Goal: Complete application form: Complete application form

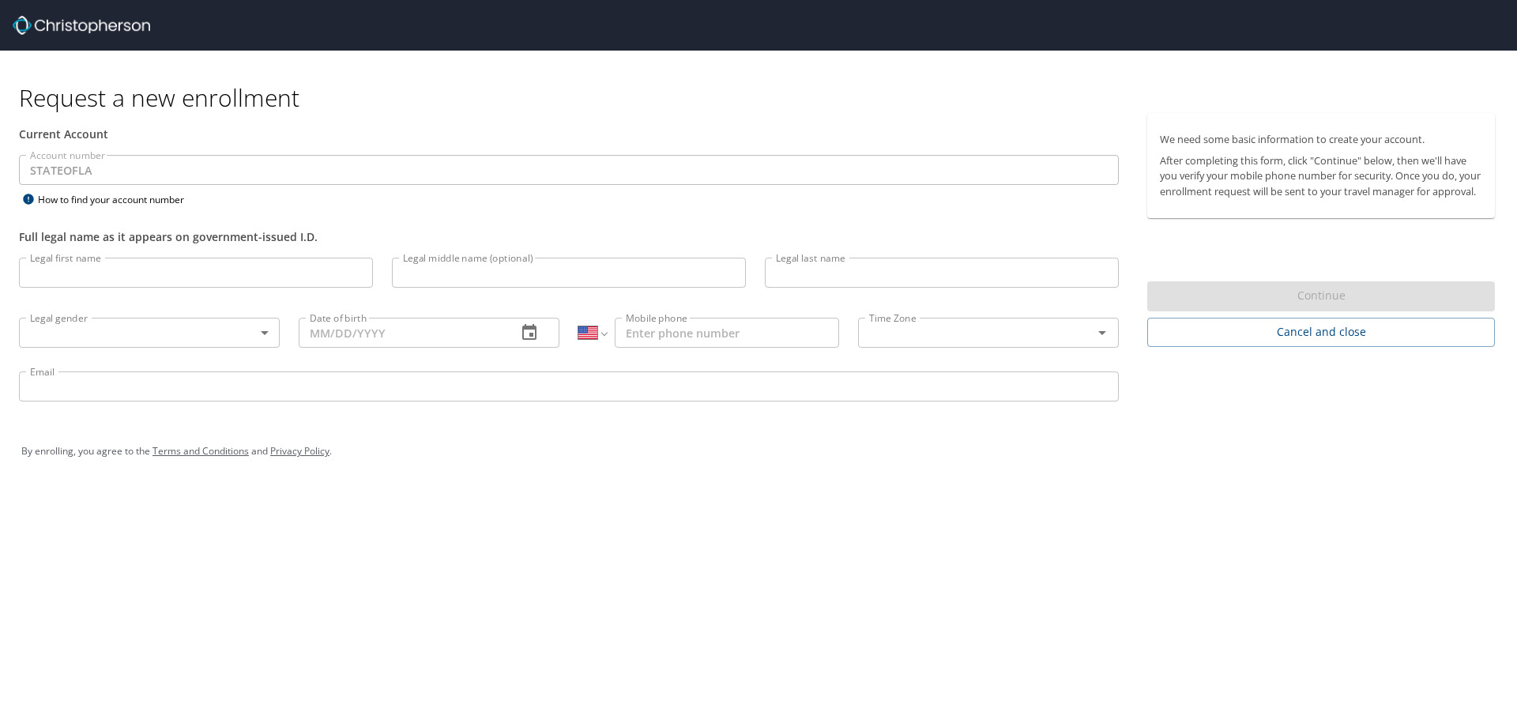
select select "US"
click at [156, 266] on input "Legal first name" at bounding box center [196, 273] width 354 height 30
type input "Zeyad"
type input "Zeitoun"
click at [267, 333] on body "Request a new enrollment Current Account Account number STATEOFLA Account numbe…" at bounding box center [758, 360] width 1517 height 720
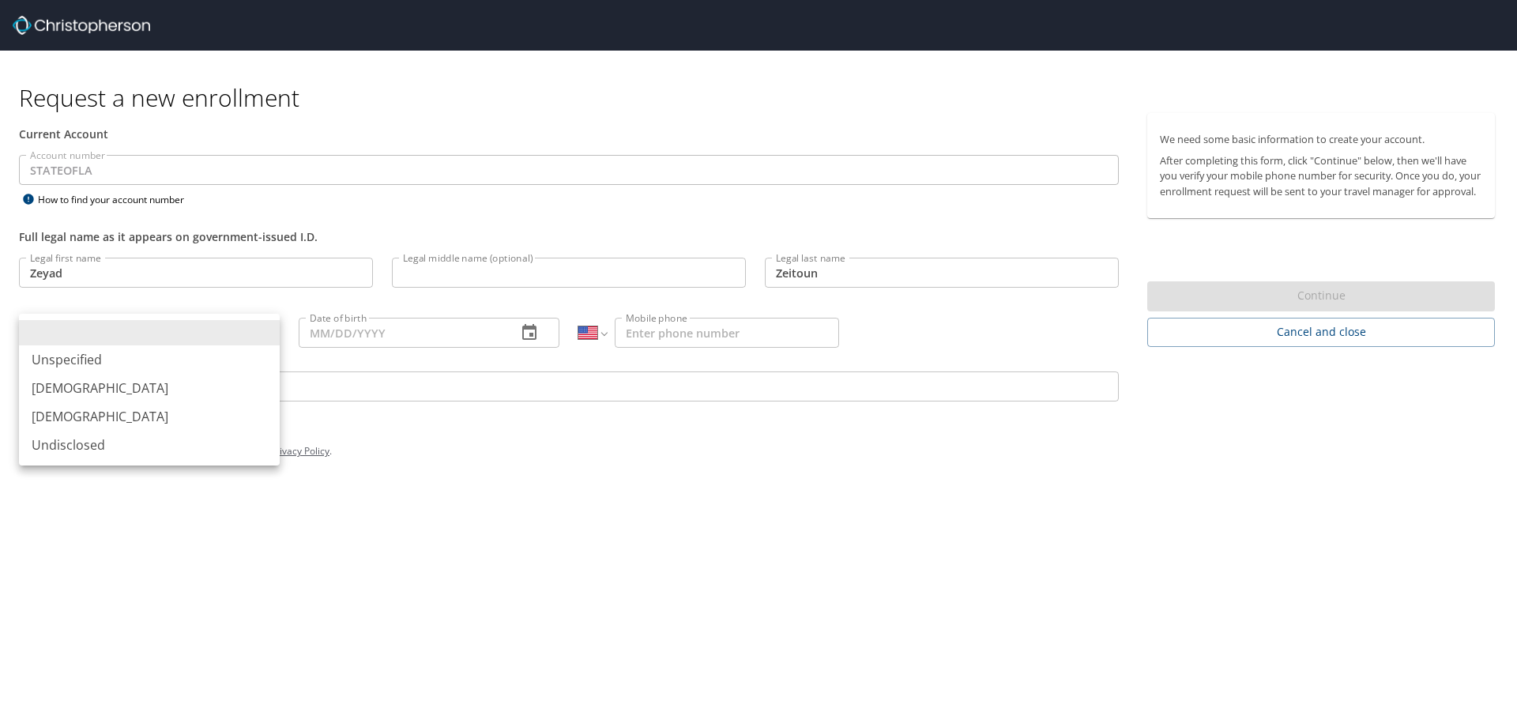
click at [100, 386] on li "[DEMOGRAPHIC_DATA]" at bounding box center [149, 388] width 261 height 28
type input "[DEMOGRAPHIC_DATA]"
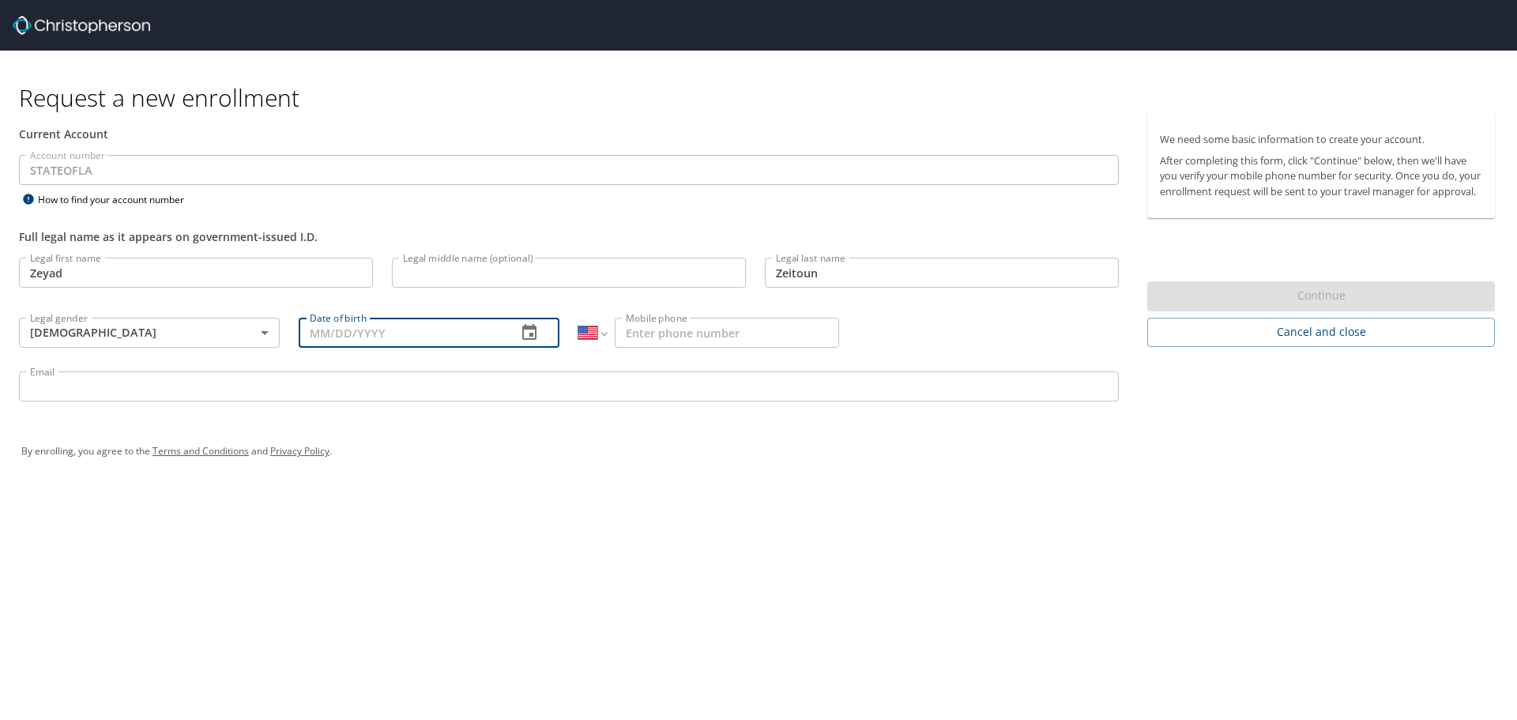
click at [425, 343] on input "Date of birth" at bounding box center [401, 333] width 205 height 30
click at [529, 335] on icon "button" at bounding box center [529, 332] width 19 height 19
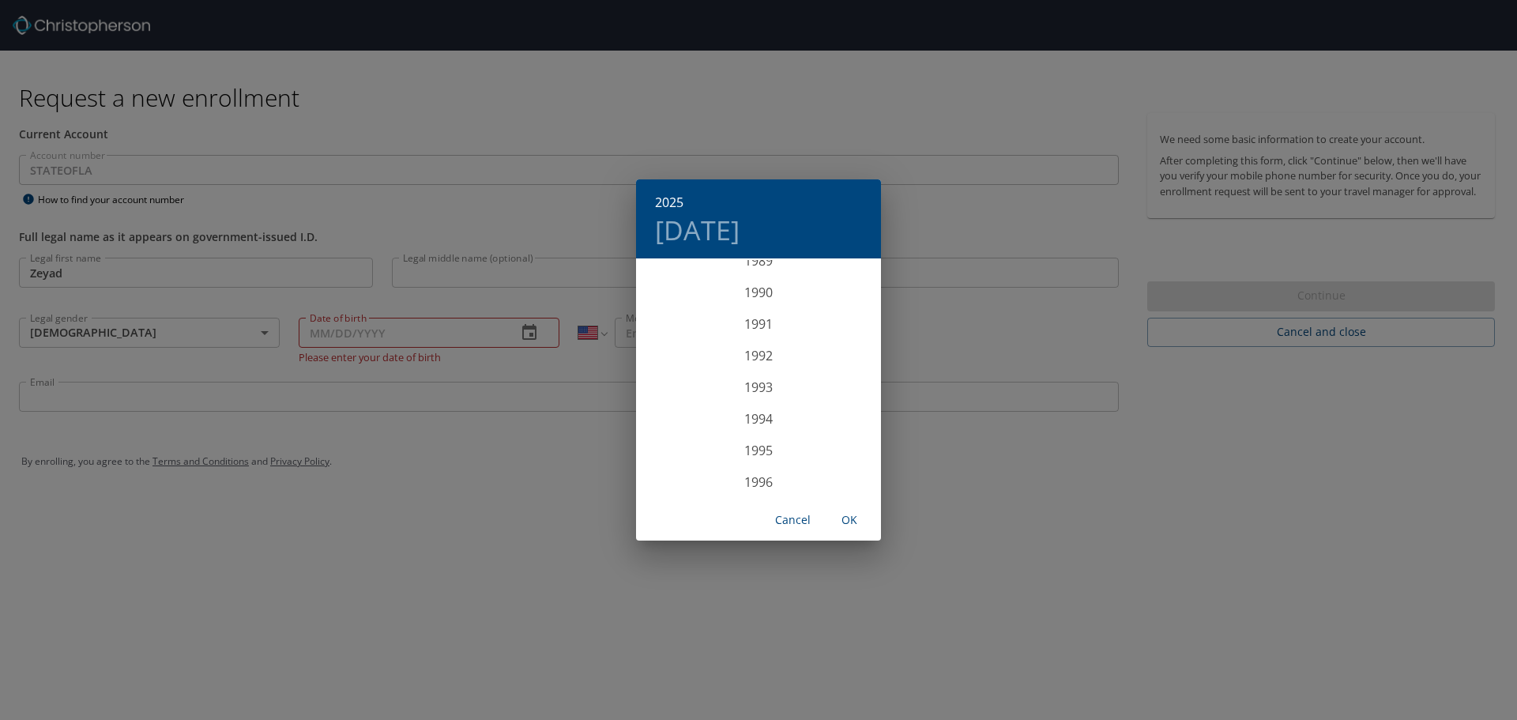
scroll to position [2861, 0]
click at [763, 383] on div "1993" at bounding box center [758, 387] width 245 height 32
click at [839, 289] on div "Mar" at bounding box center [840, 289] width 81 height 59
click at [820, 341] on p "5" at bounding box center [822, 342] width 6 height 10
click at [858, 516] on span "OK" at bounding box center [850, 520] width 38 height 20
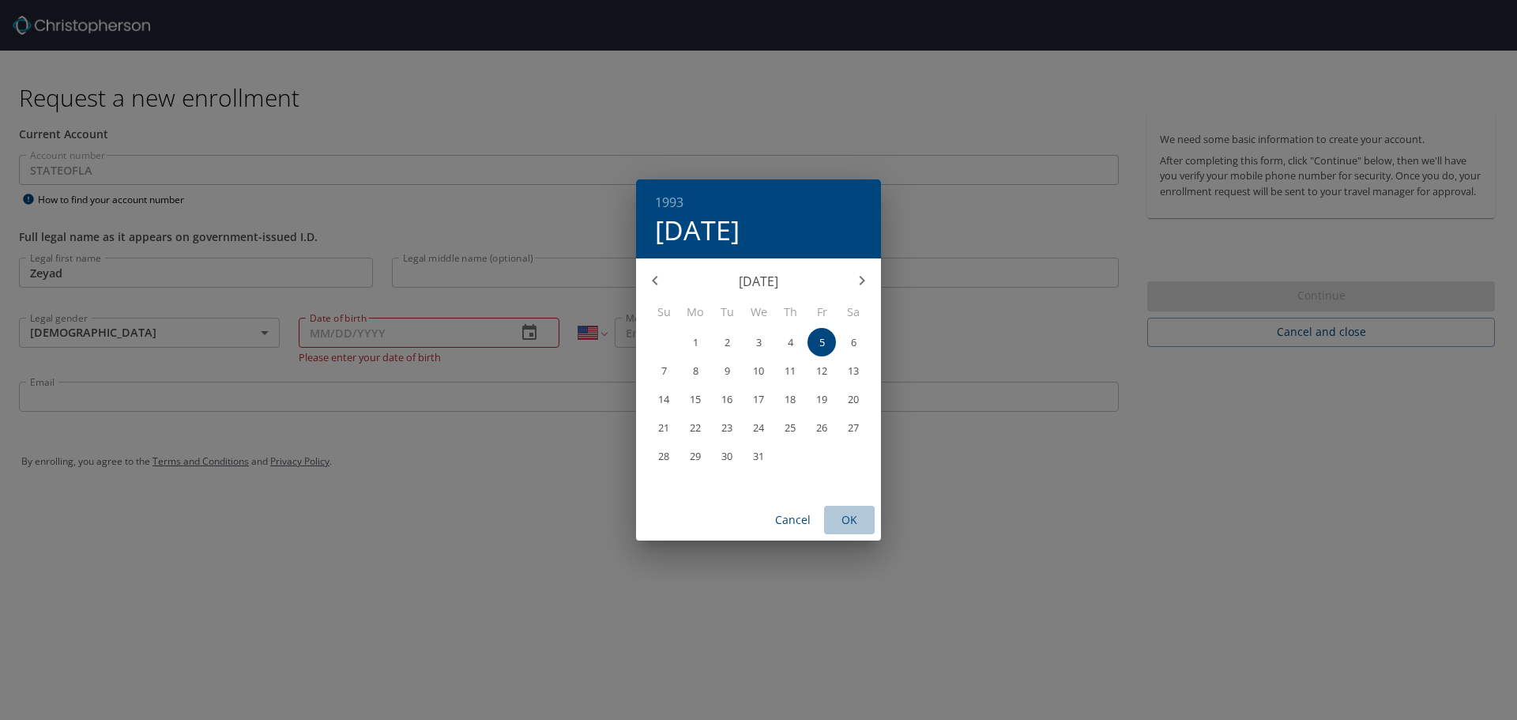
type input "[DATE]"
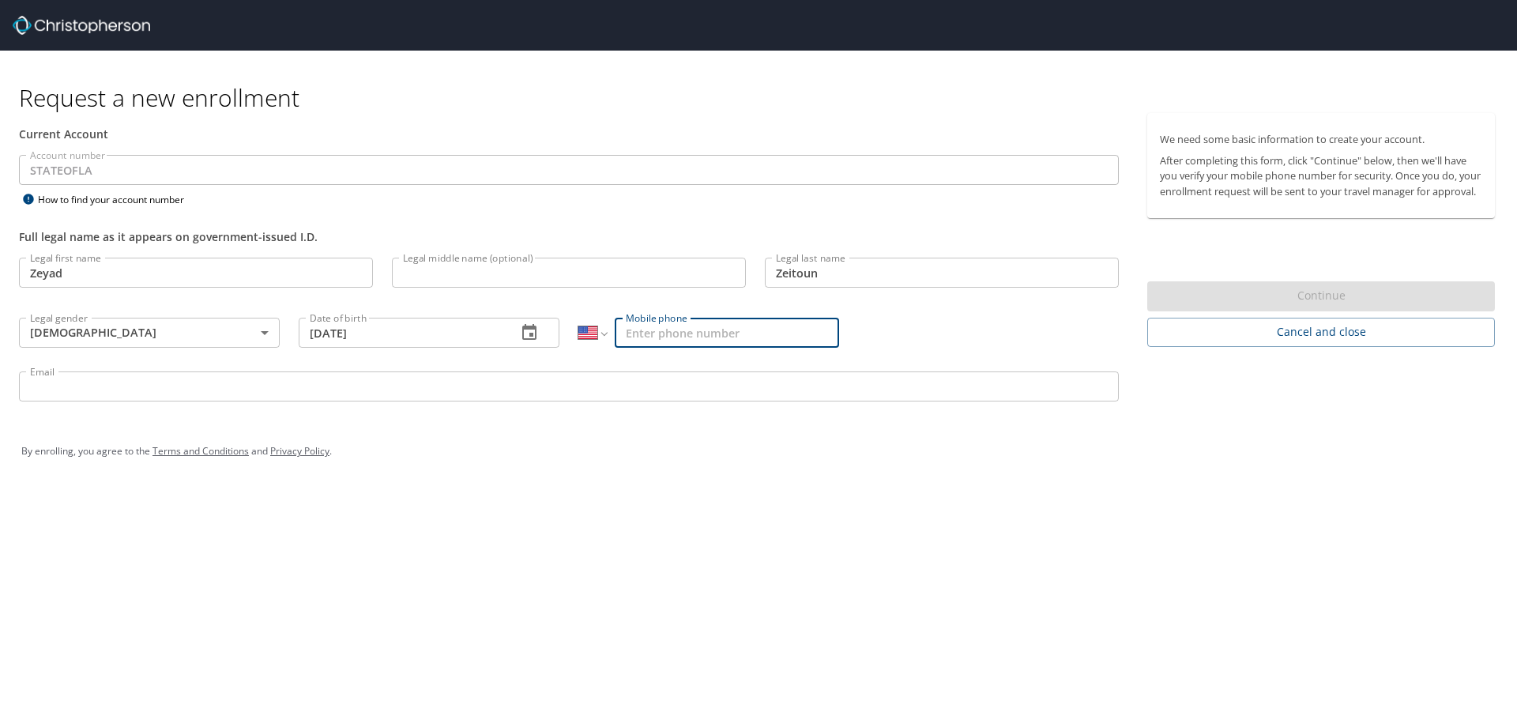
click at [673, 337] on input "Mobile phone" at bounding box center [727, 333] width 224 height 30
type input "[PHONE_NUMBER]"
click at [392, 376] on input "Email" at bounding box center [569, 386] width 1100 height 30
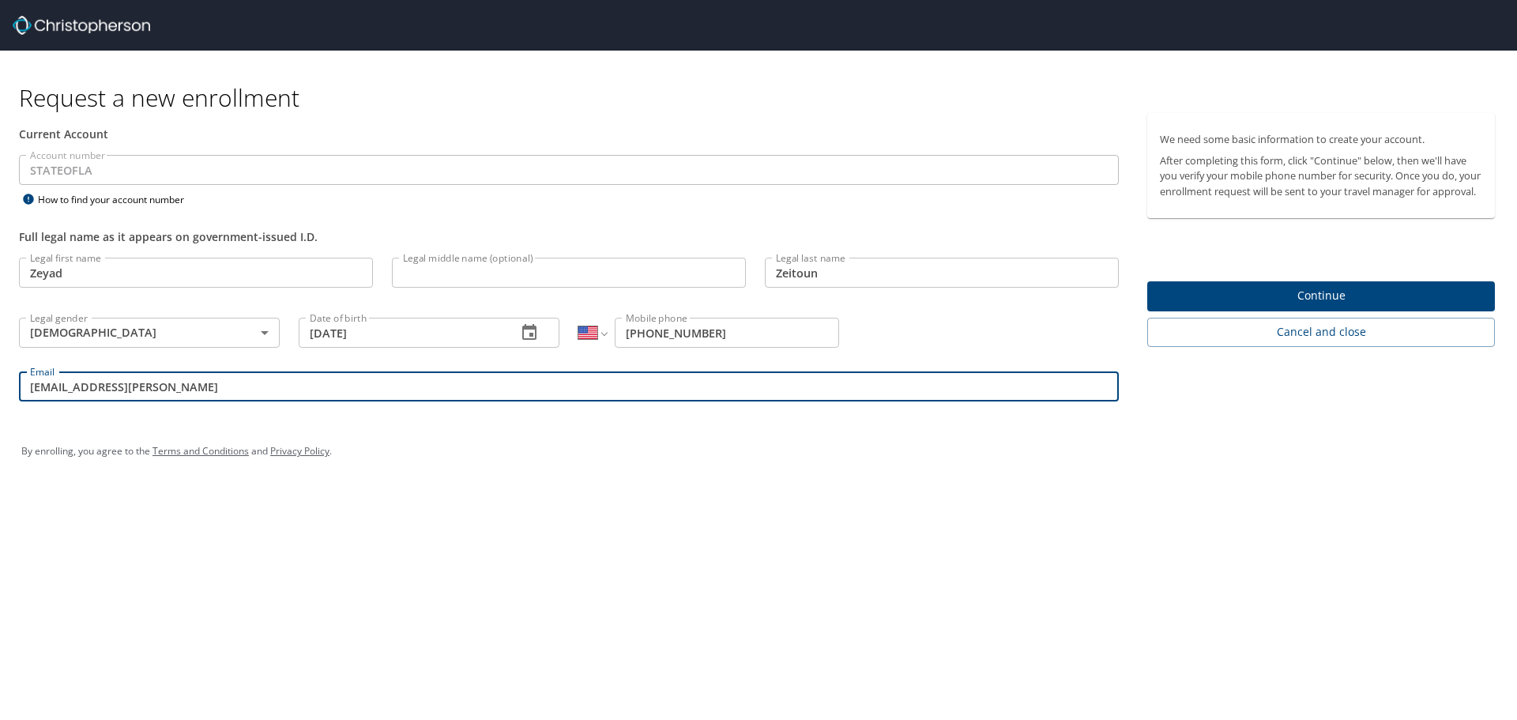
type input "[EMAIL_ADDRESS][PERSON_NAME][DOMAIN_NAME]"
click at [1304, 306] on span "Continue" at bounding box center [1321, 296] width 322 height 20
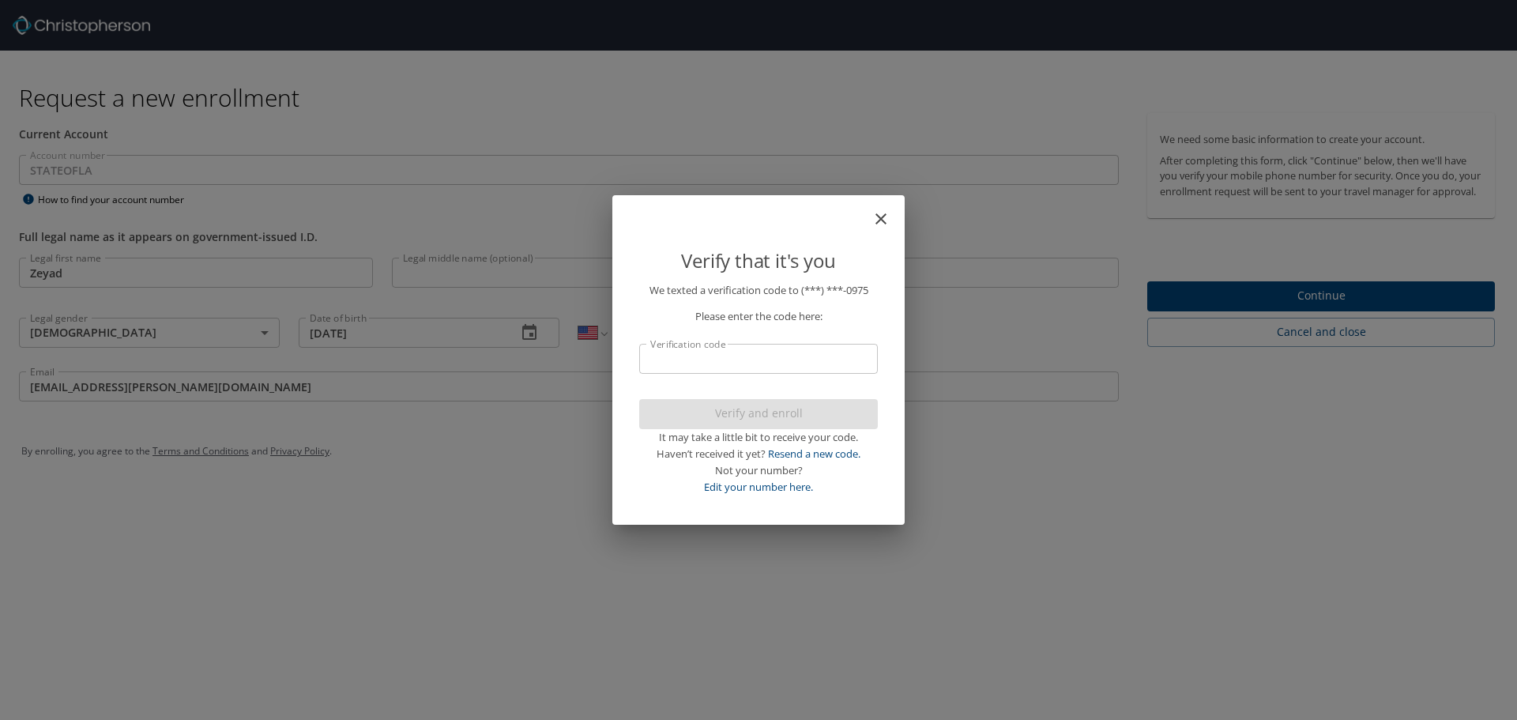
click at [741, 378] on p "We texted a verification code to (***) ***- 0975 Please enter the code here: Ve…" at bounding box center [758, 388] width 239 height 213
click at [734, 360] on input "Verification code" at bounding box center [758, 359] width 239 height 30
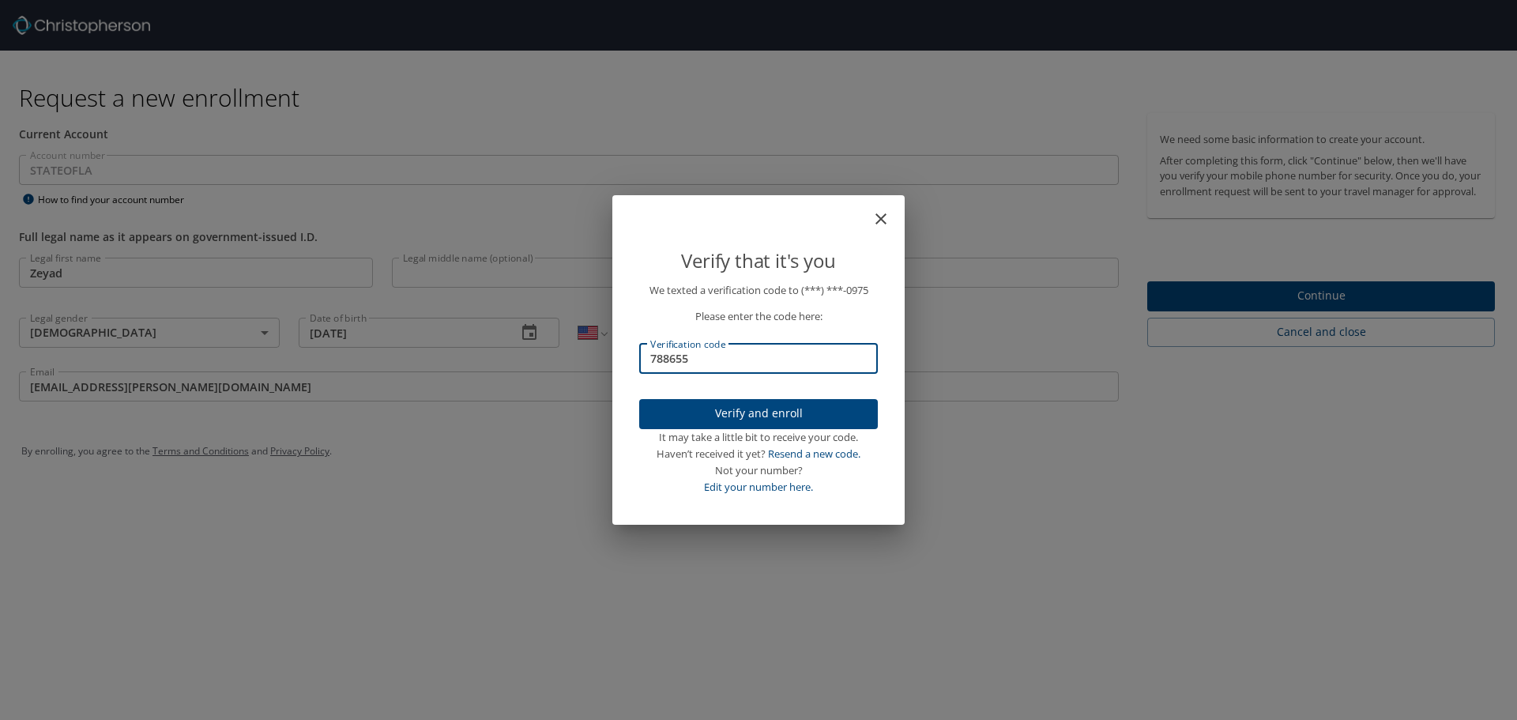
type input "788655"
click at [770, 416] on span "Verify and enroll" at bounding box center [758, 414] width 213 height 20
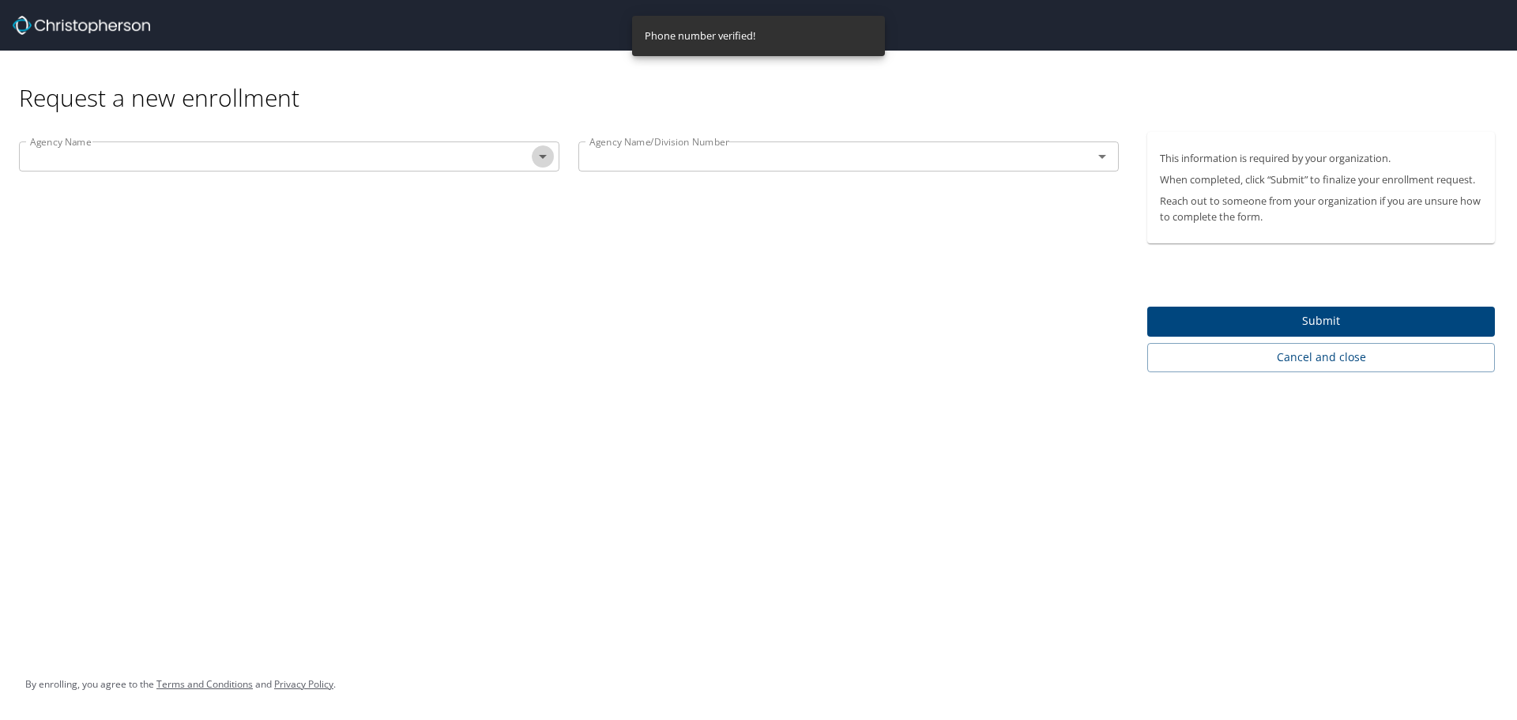
click at [545, 160] on icon "Open" at bounding box center [542, 156] width 19 height 19
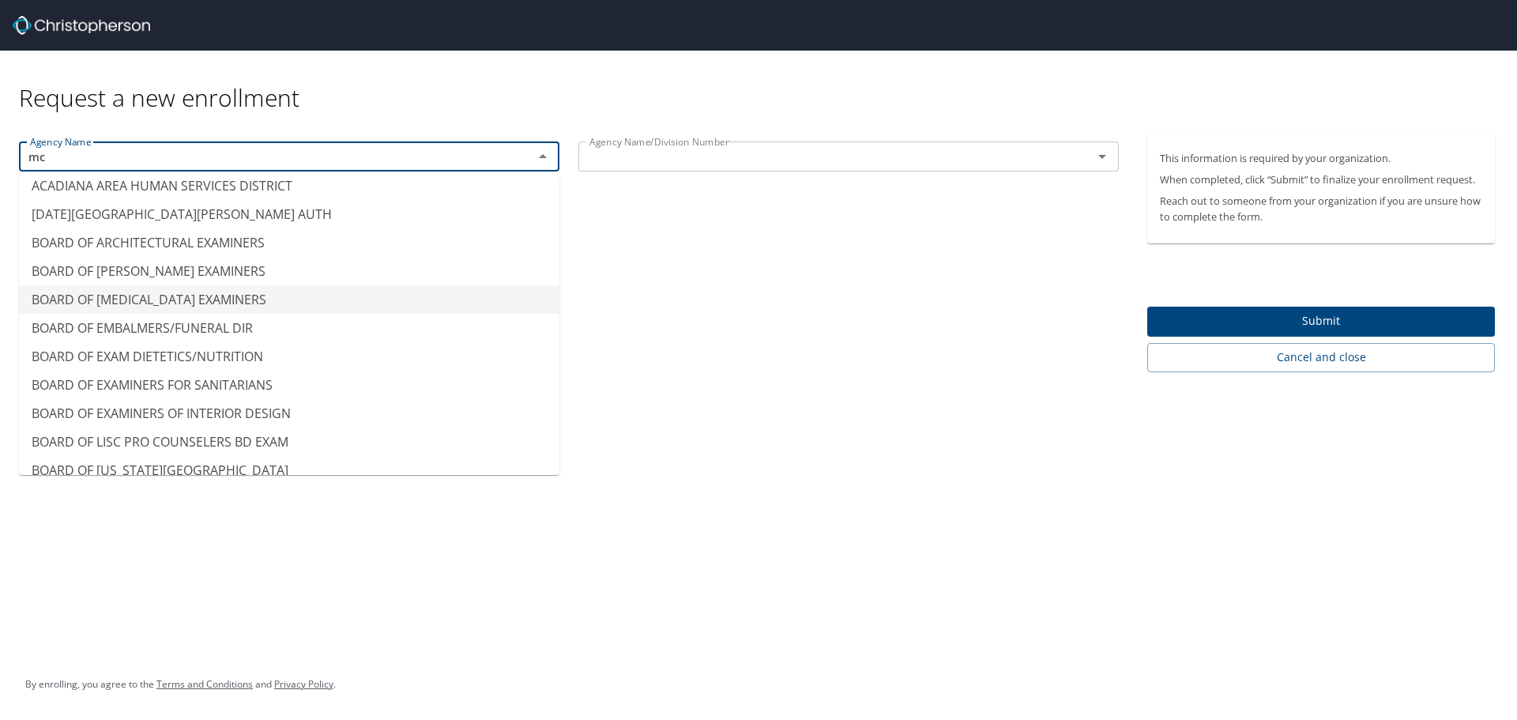
scroll to position [0, 0]
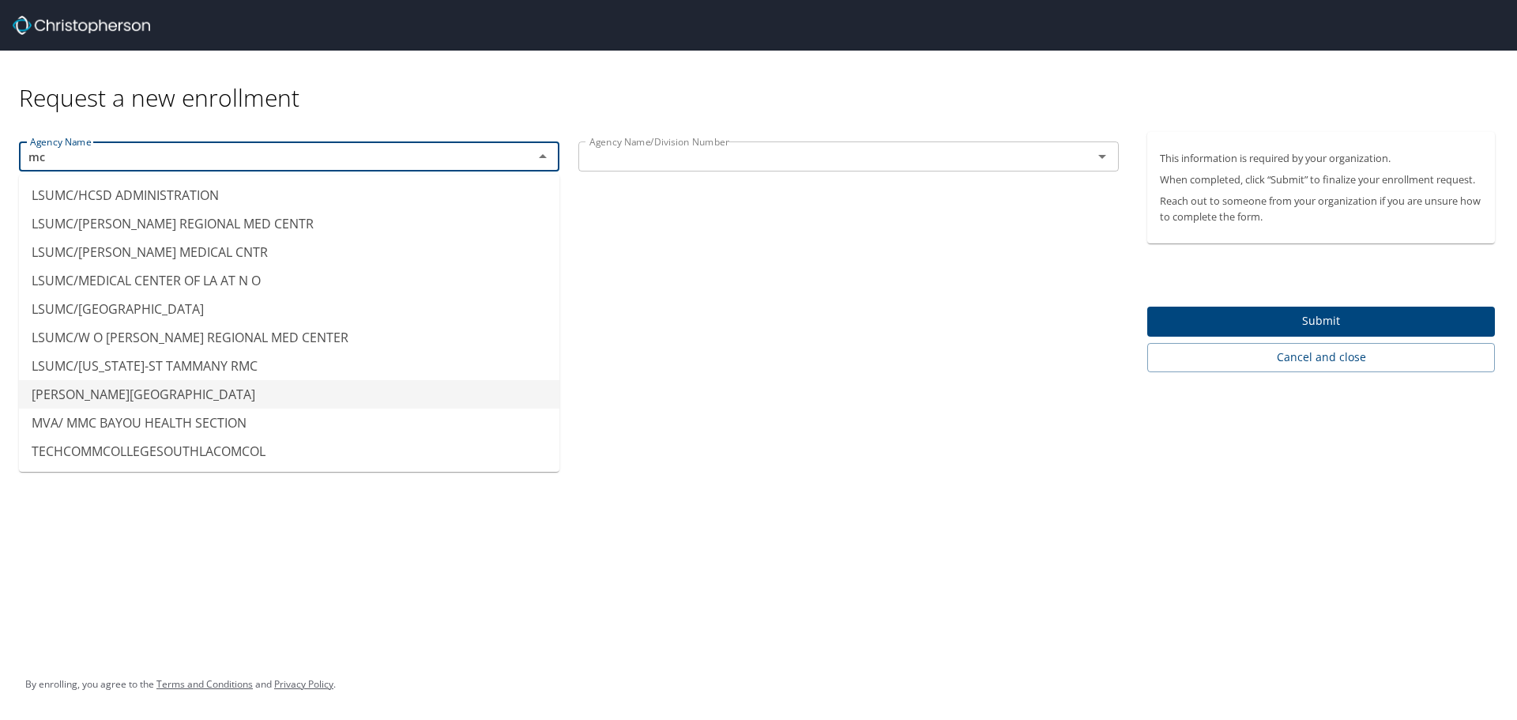
click at [144, 394] on li "[PERSON_NAME][GEOGRAPHIC_DATA]" at bounding box center [289, 394] width 541 height 28
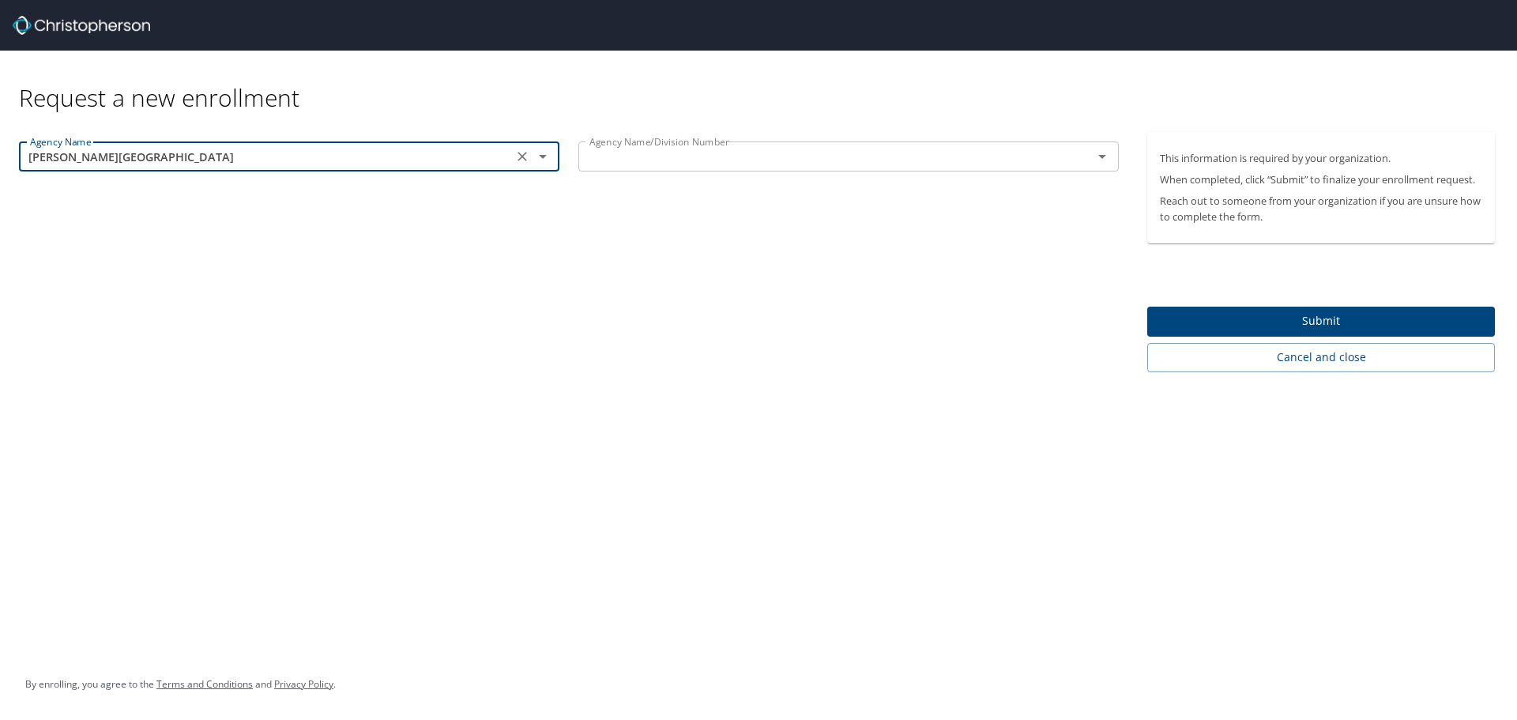
type input "[PERSON_NAME][GEOGRAPHIC_DATA]"
click at [684, 158] on input "text" at bounding box center [825, 156] width 484 height 21
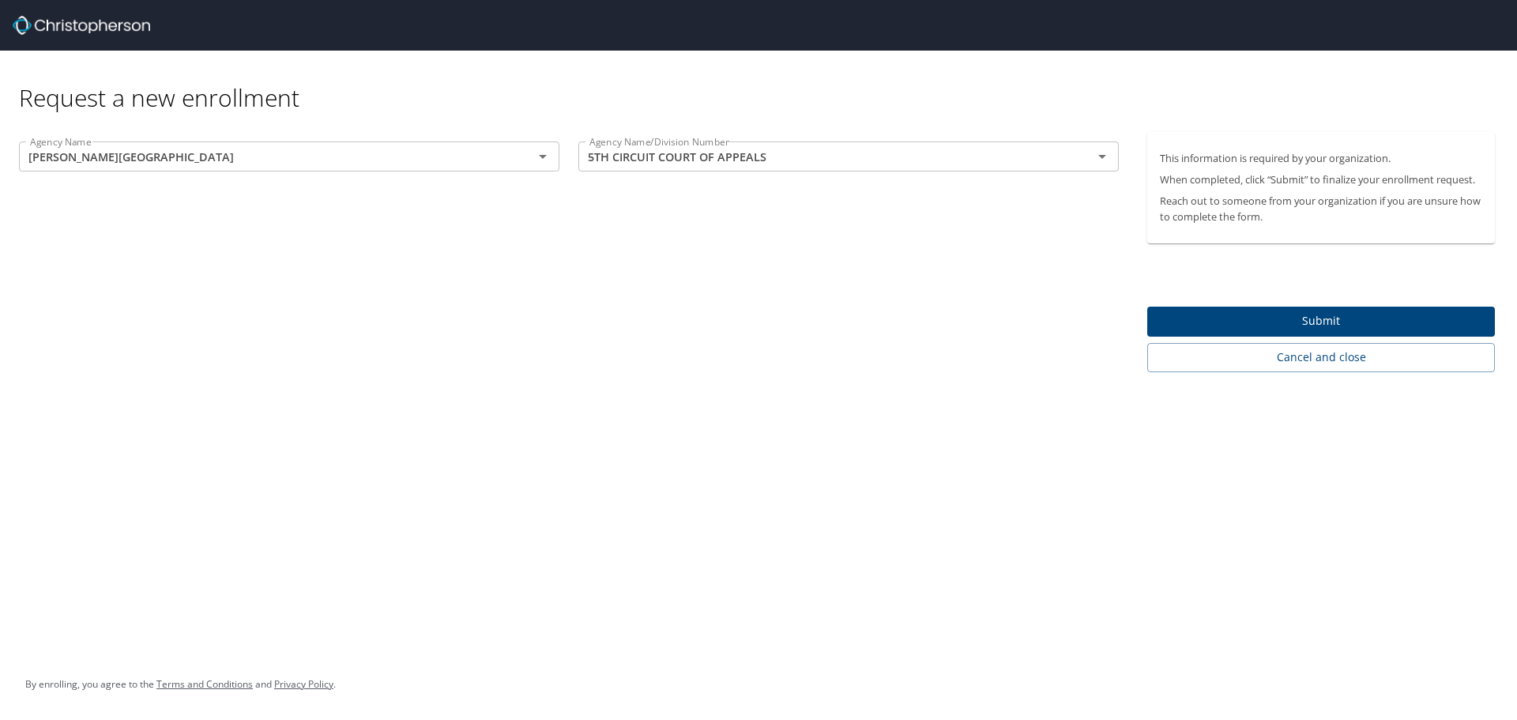
click at [459, 284] on div "Agency Name [PERSON_NAME] STATE UNIVERSITY Agency Name Agency Name/Division Num…" at bounding box center [569, 252] width 1138 height 240
click at [706, 246] on div "Agency Name [PERSON_NAME] STATE UNIVERSITY Agency Name Agency Name/Division Num…" at bounding box center [569, 252] width 1138 height 240
click at [541, 156] on icon "Open" at bounding box center [543, 157] width 8 height 4
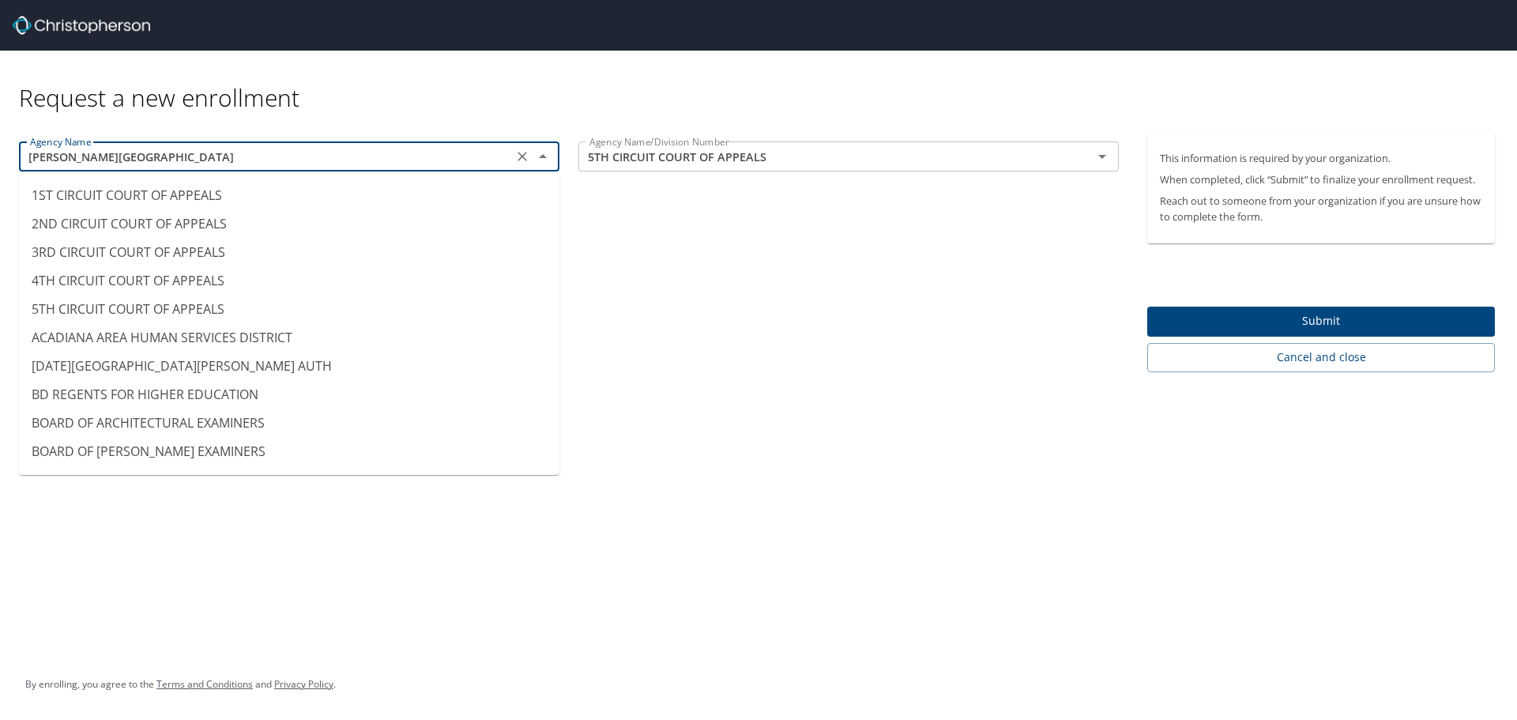
scroll to position [8016, 0]
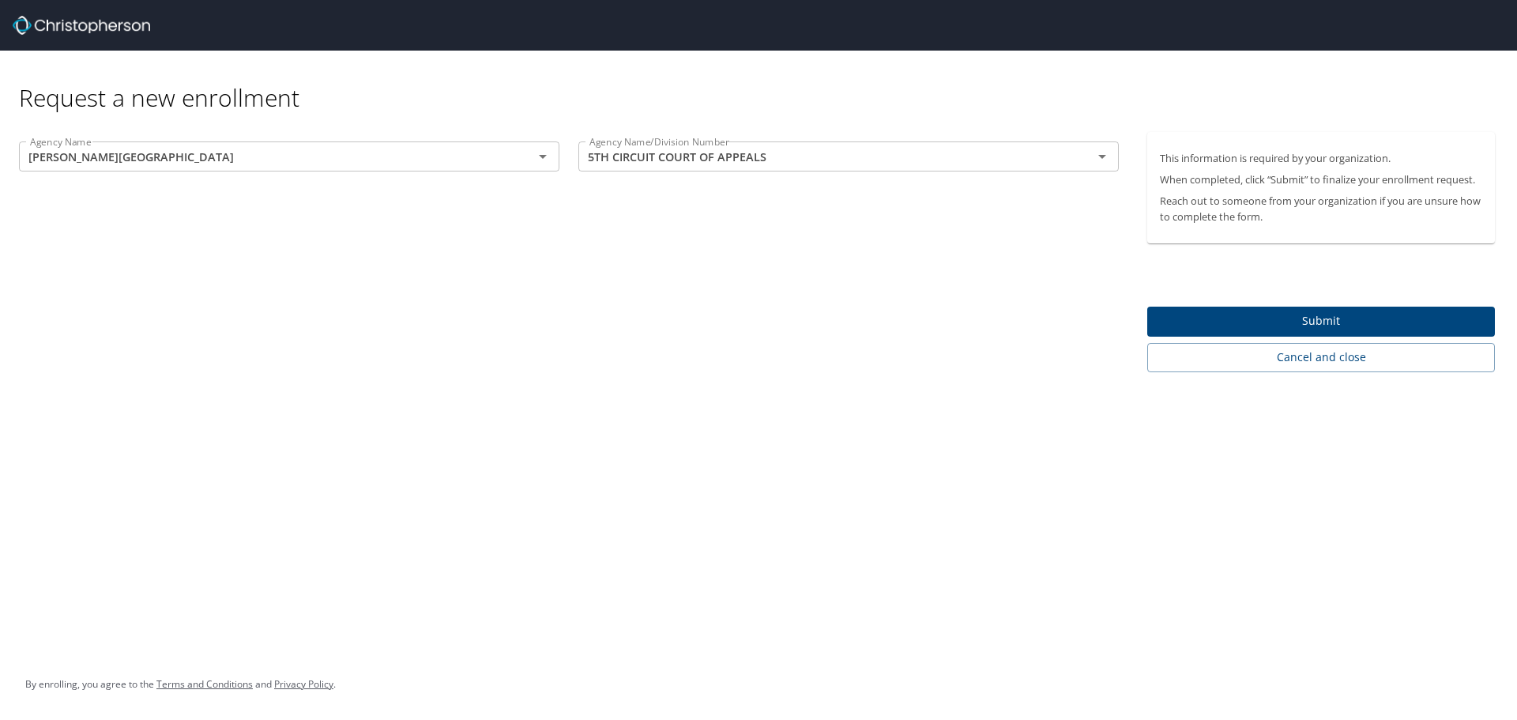
click at [592, 77] on div "Request a new enrollment" at bounding box center [763, 82] width 1489 height 62
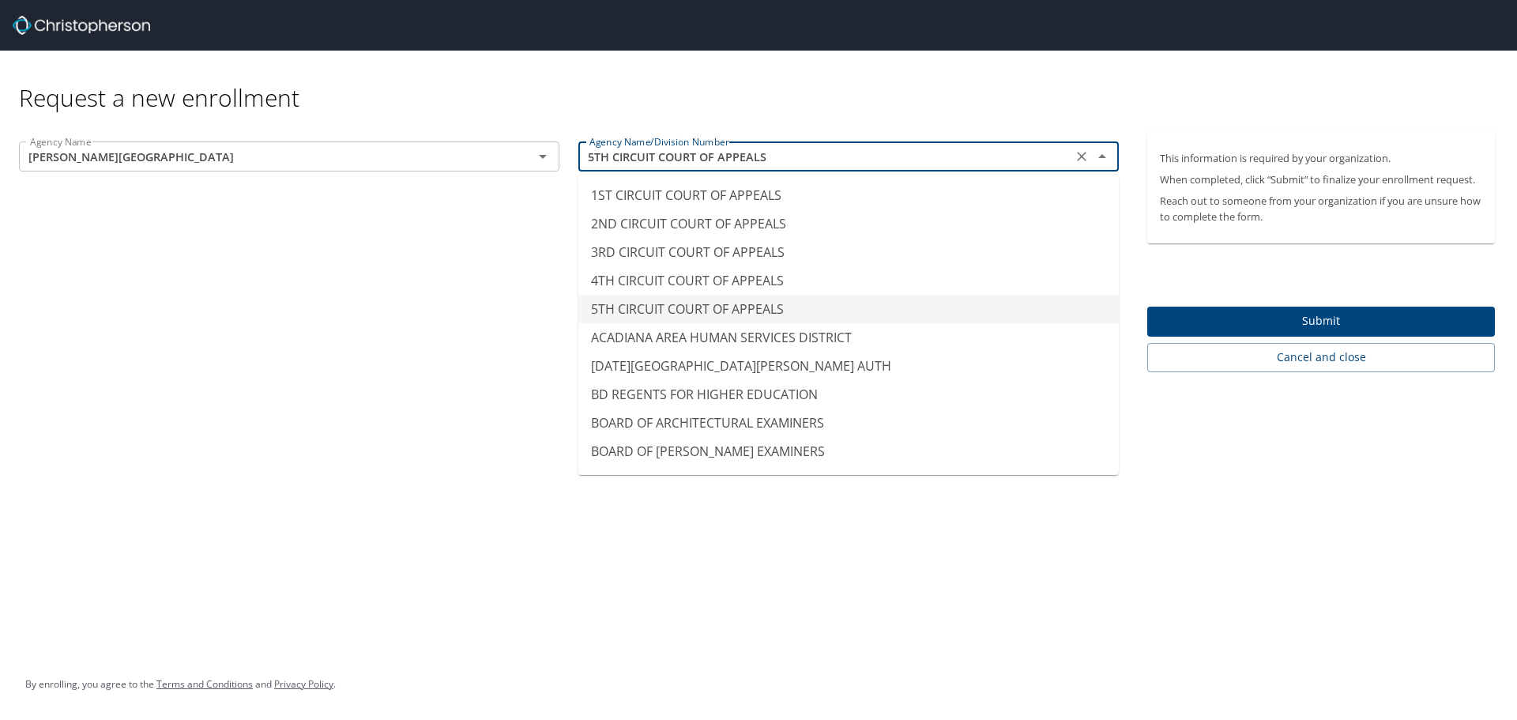
click at [759, 158] on input "5TH CIRCUIT COURT OF APPEALS" at bounding box center [825, 156] width 484 height 21
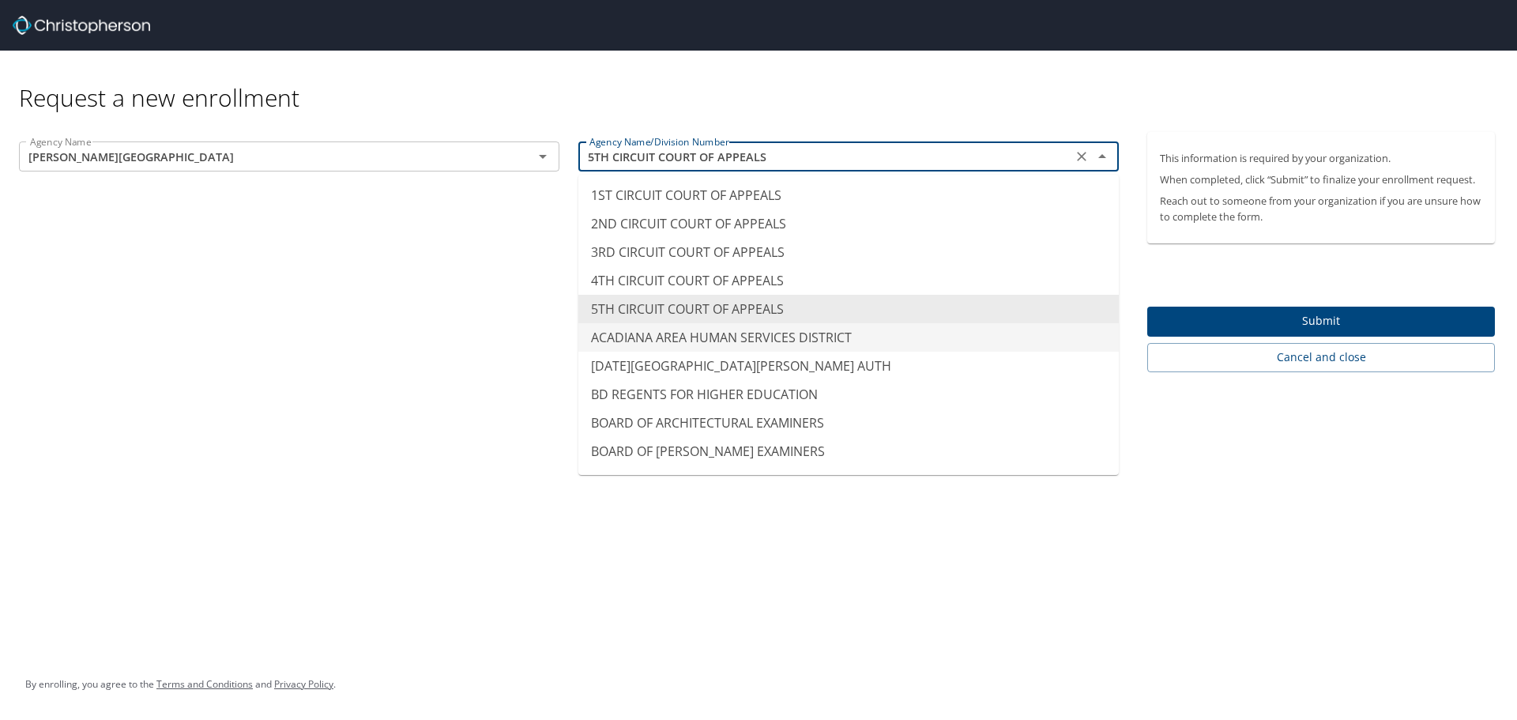
scroll to position [79, 0]
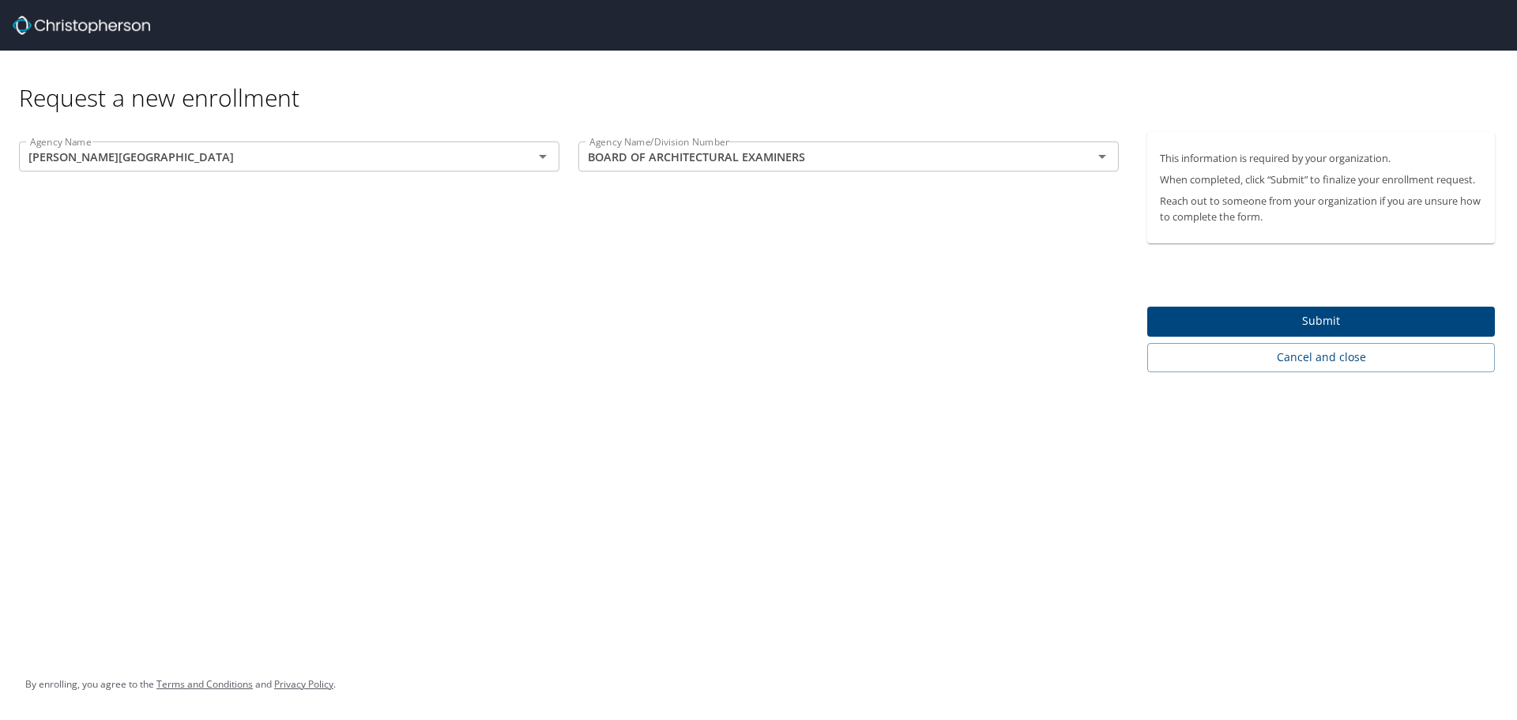
click at [451, 346] on div "Agency Name [PERSON_NAME] STATE UNIVERSITY Agency Name Agency Name/Division Num…" at bounding box center [569, 252] width 1138 height 240
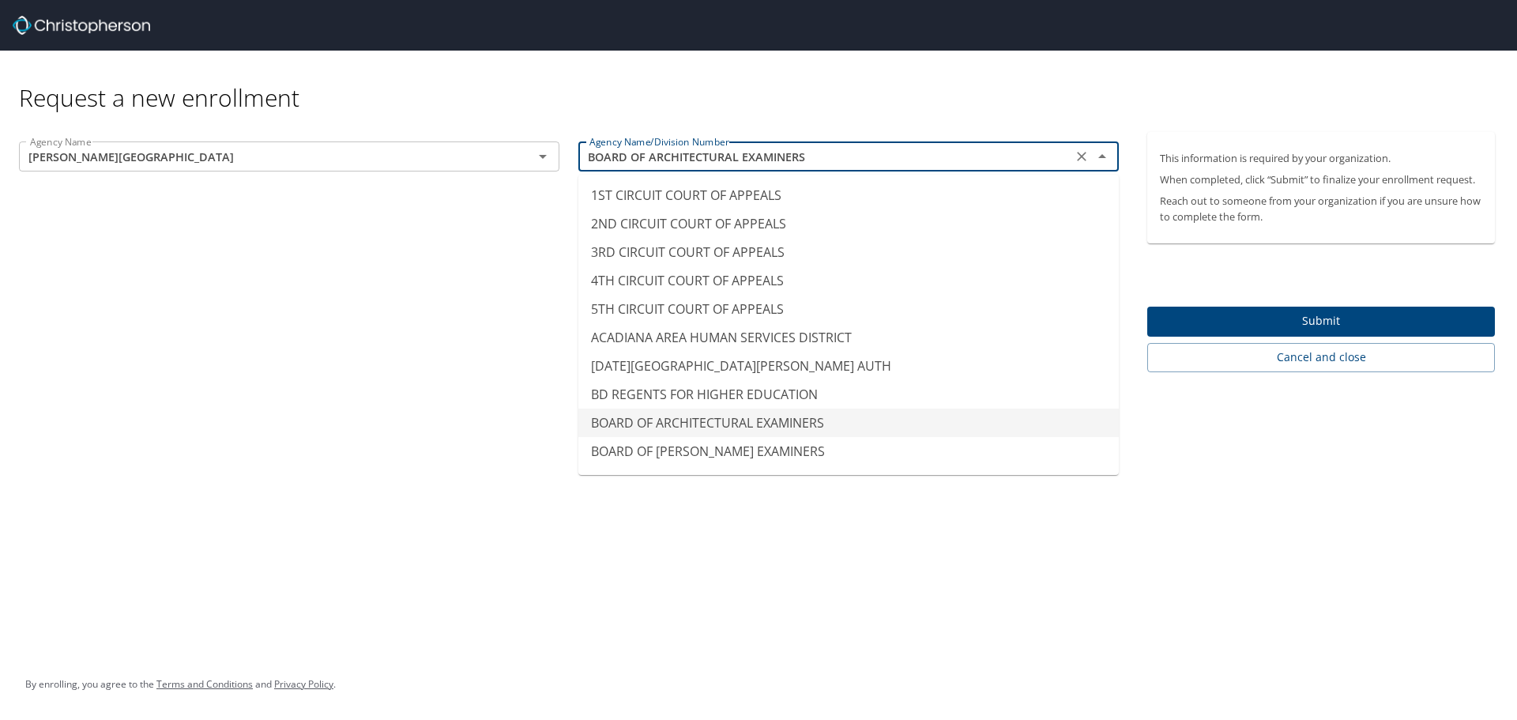
click at [836, 160] on input "BOARD OF ARCHITECTURAL EXAMINERS" at bounding box center [825, 156] width 484 height 21
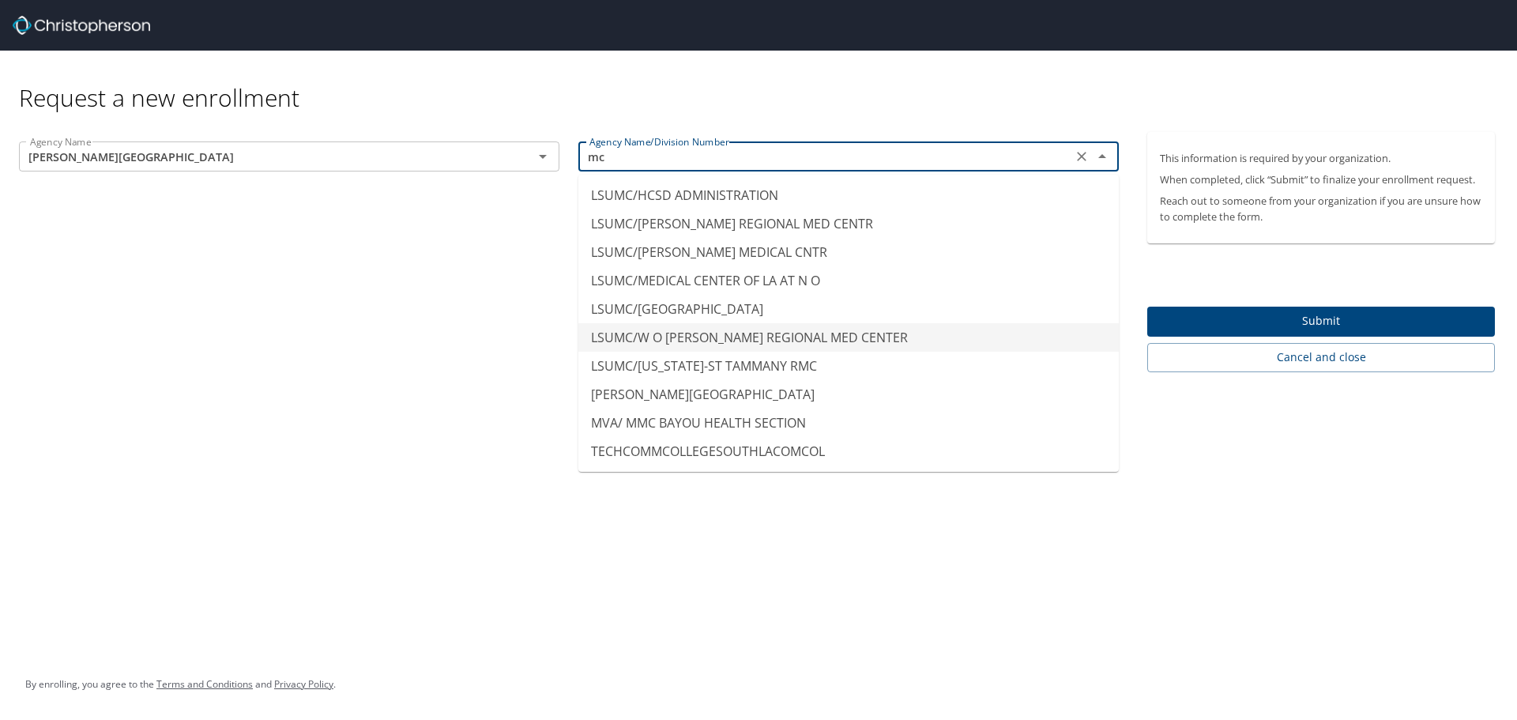
scroll to position [0, 0]
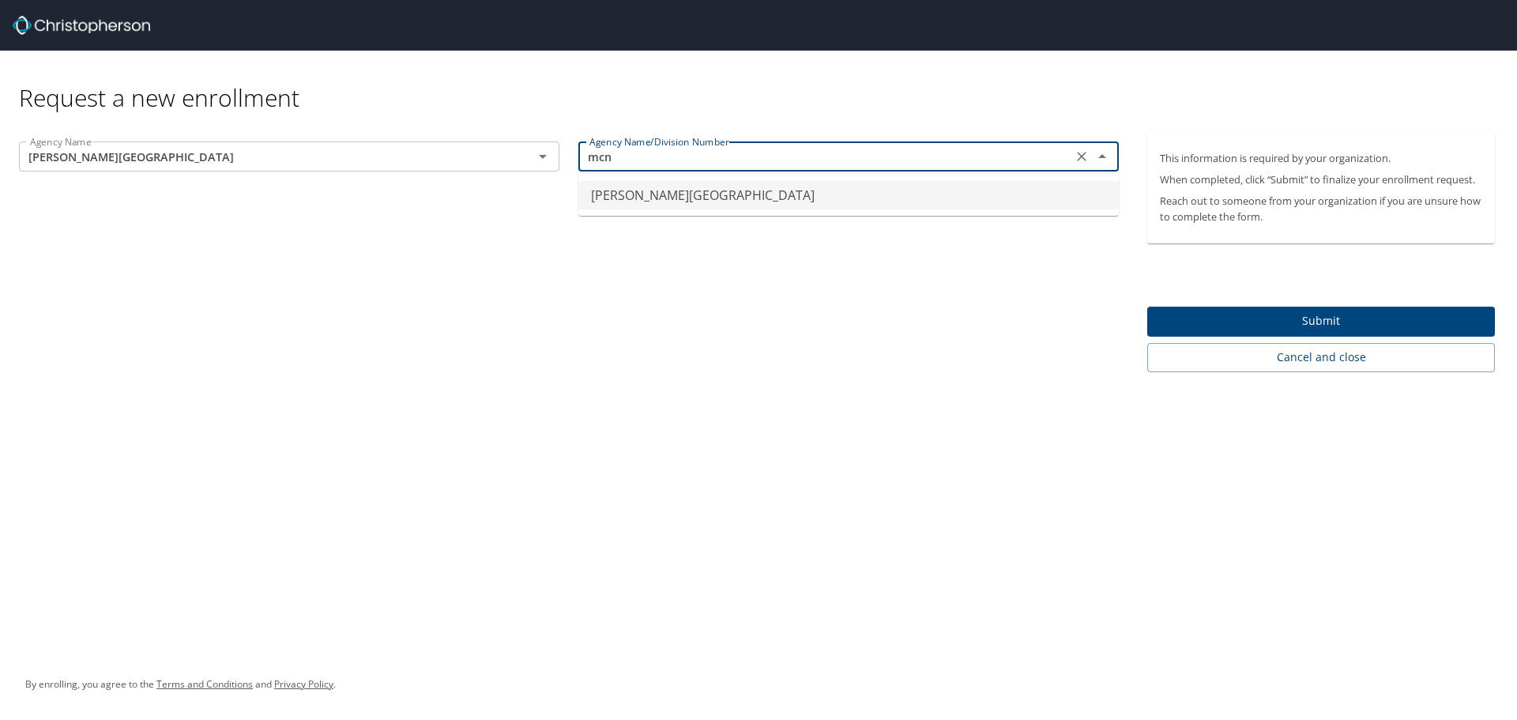
click at [720, 200] on li "[PERSON_NAME][GEOGRAPHIC_DATA]" at bounding box center [848, 195] width 541 height 28
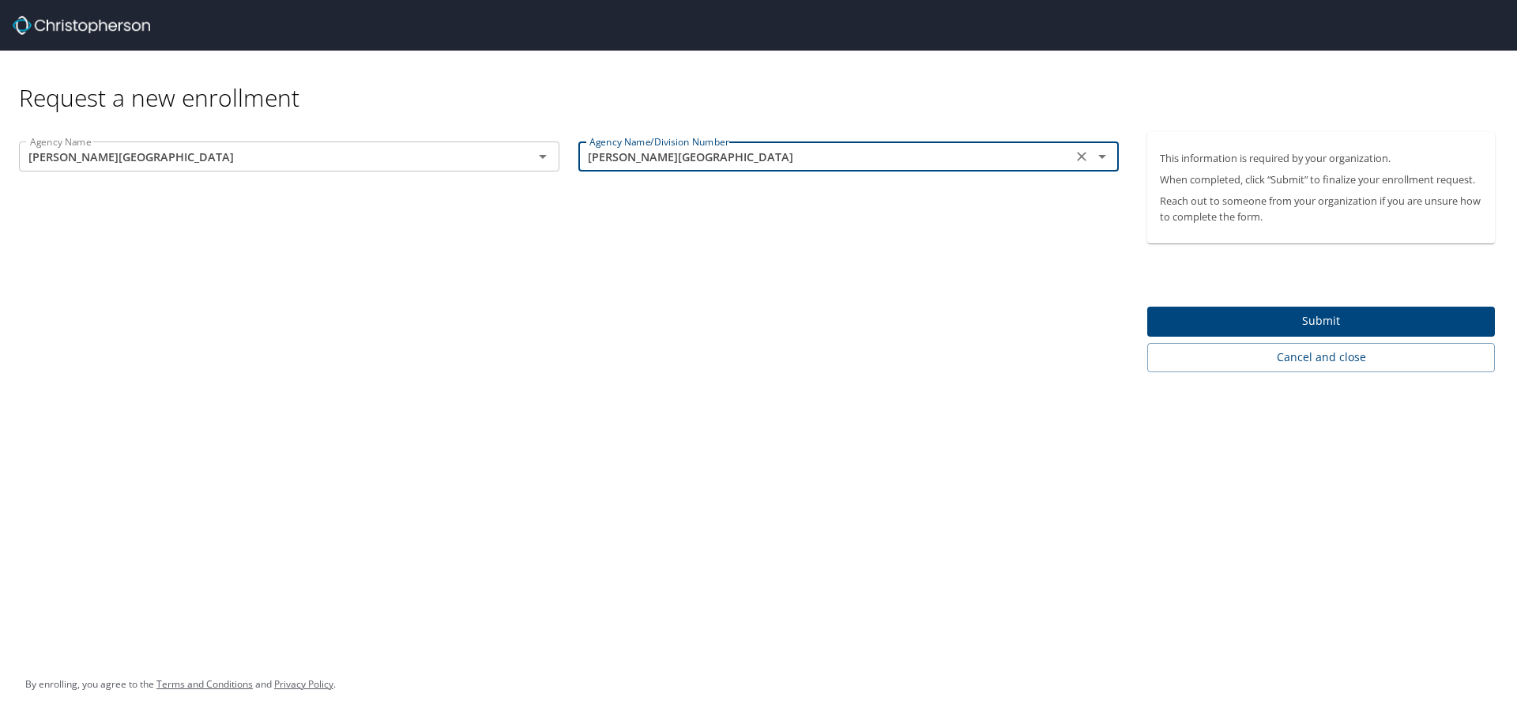
type input "[PERSON_NAME][GEOGRAPHIC_DATA]"
click at [708, 238] on div "Agency Name [PERSON_NAME] STATE UNIVERSITY Agency Name Agency Name/Division Num…" at bounding box center [569, 252] width 1138 height 240
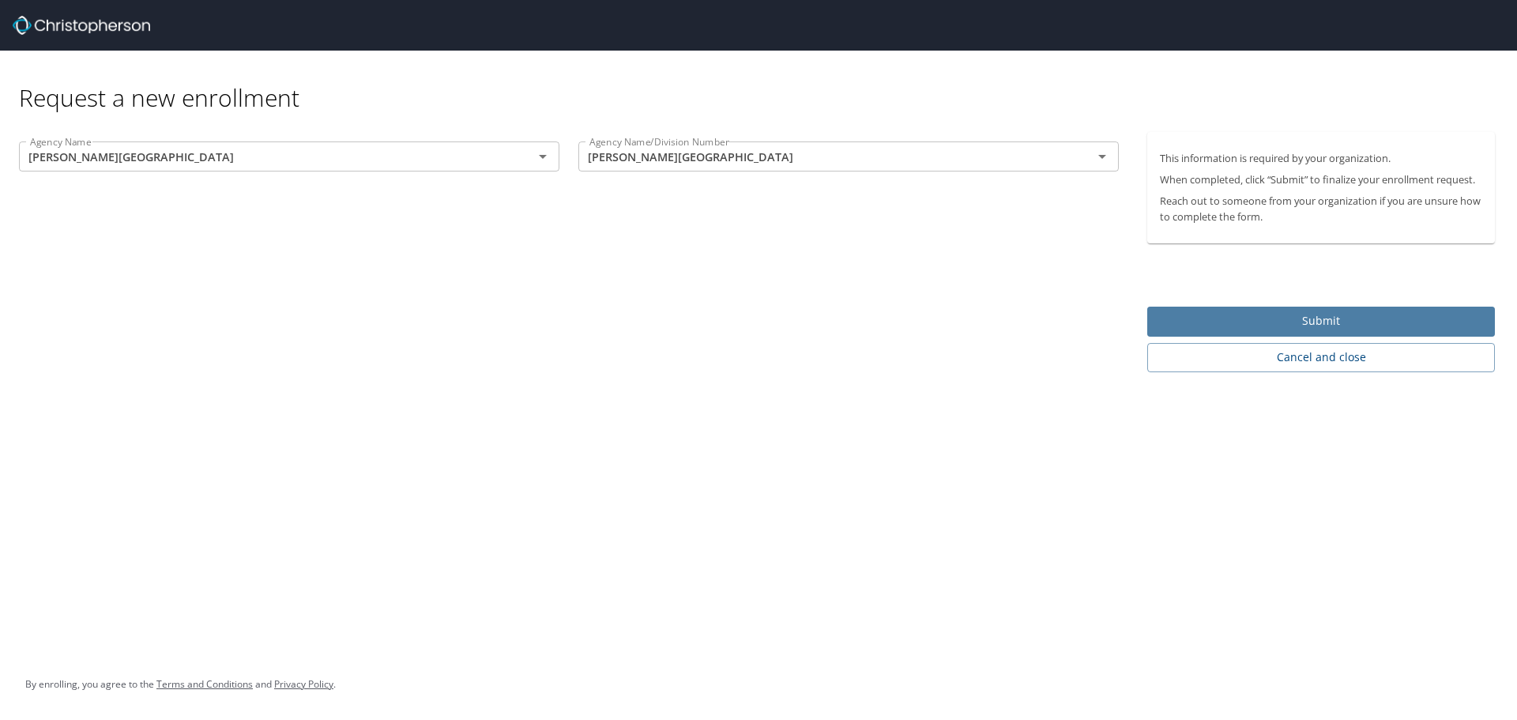
click at [1305, 318] on span "Submit" at bounding box center [1321, 321] width 322 height 20
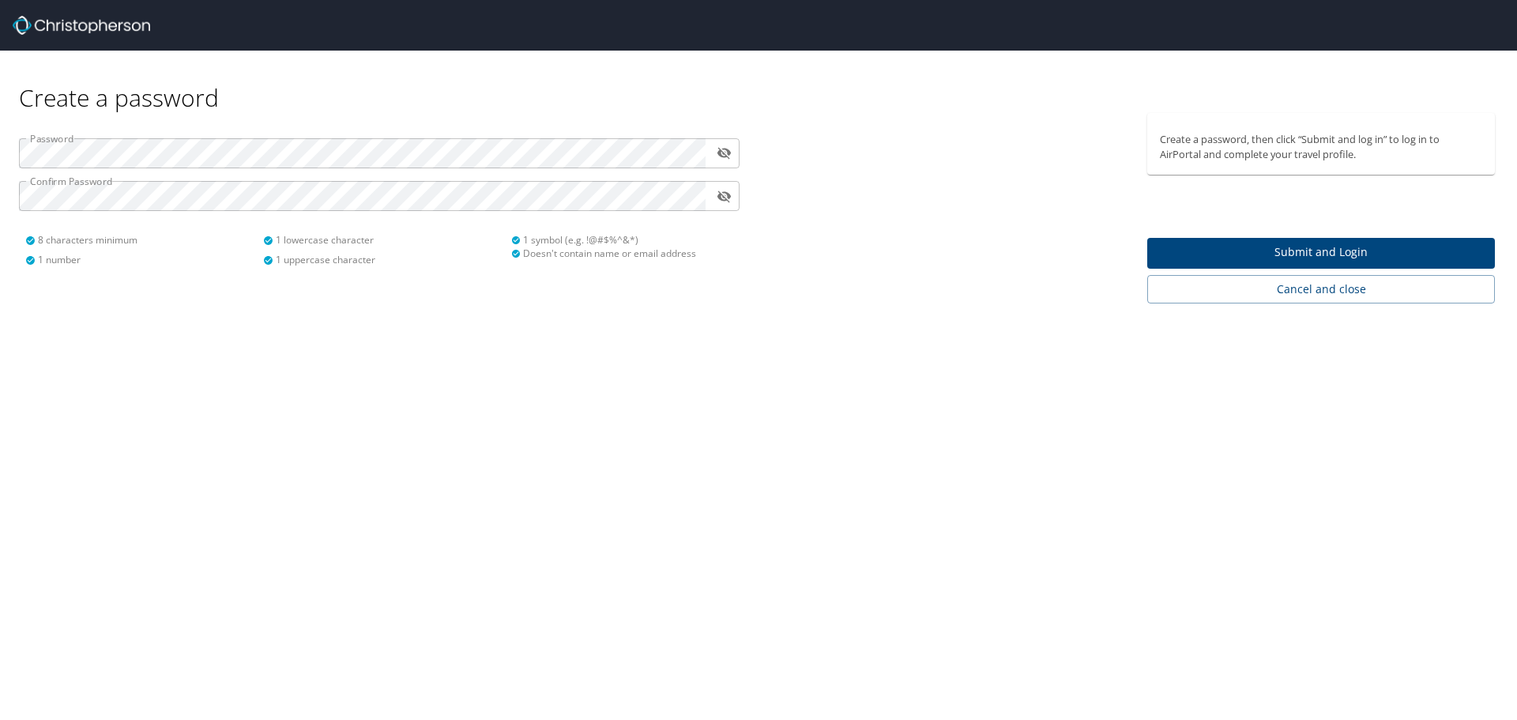
click at [846, 494] on div "Create a password Password ​ Confirm Password ​ 8 characters minimum 1 number 1…" at bounding box center [758, 360] width 1517 height 720
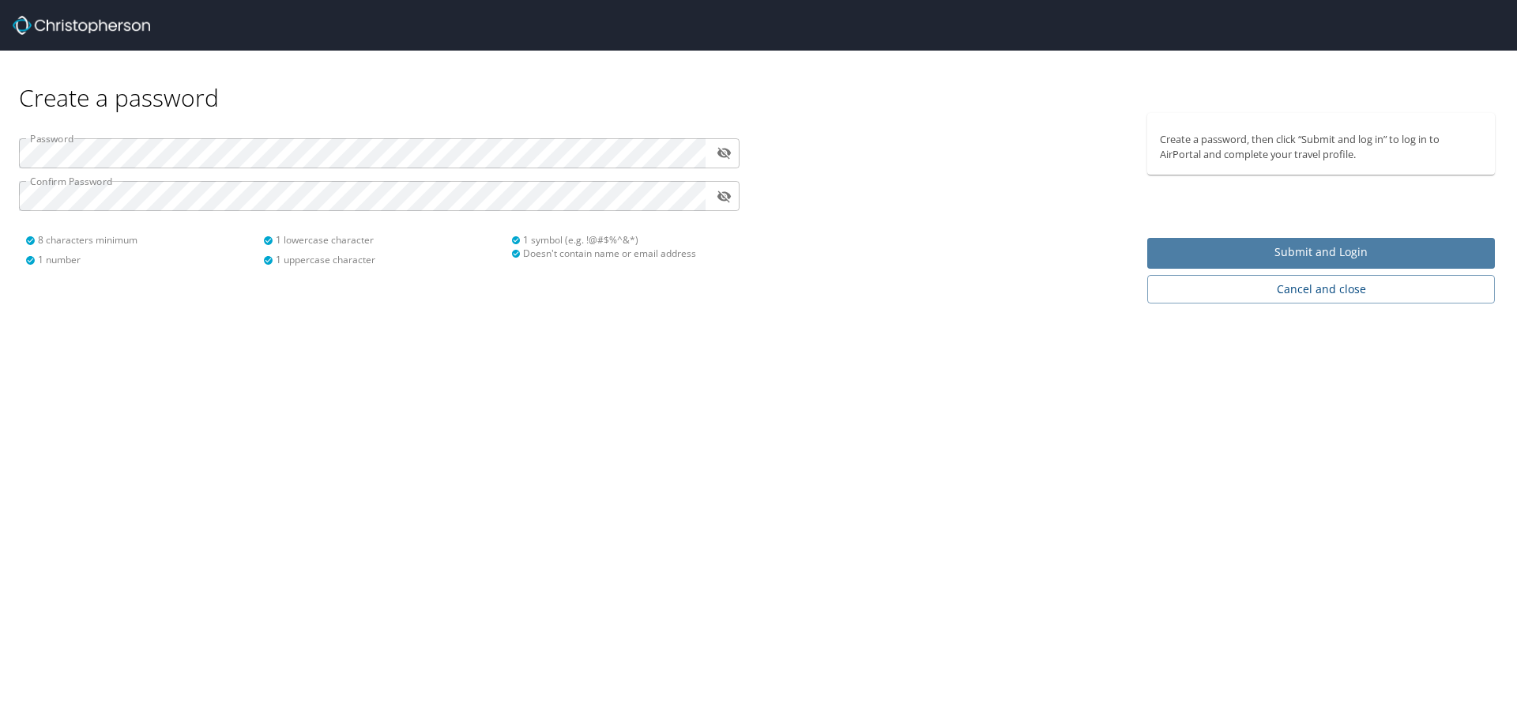
click at [1288, 250] on span "Submit and Login" at bounding box center [1321, 253] width 322 height 20
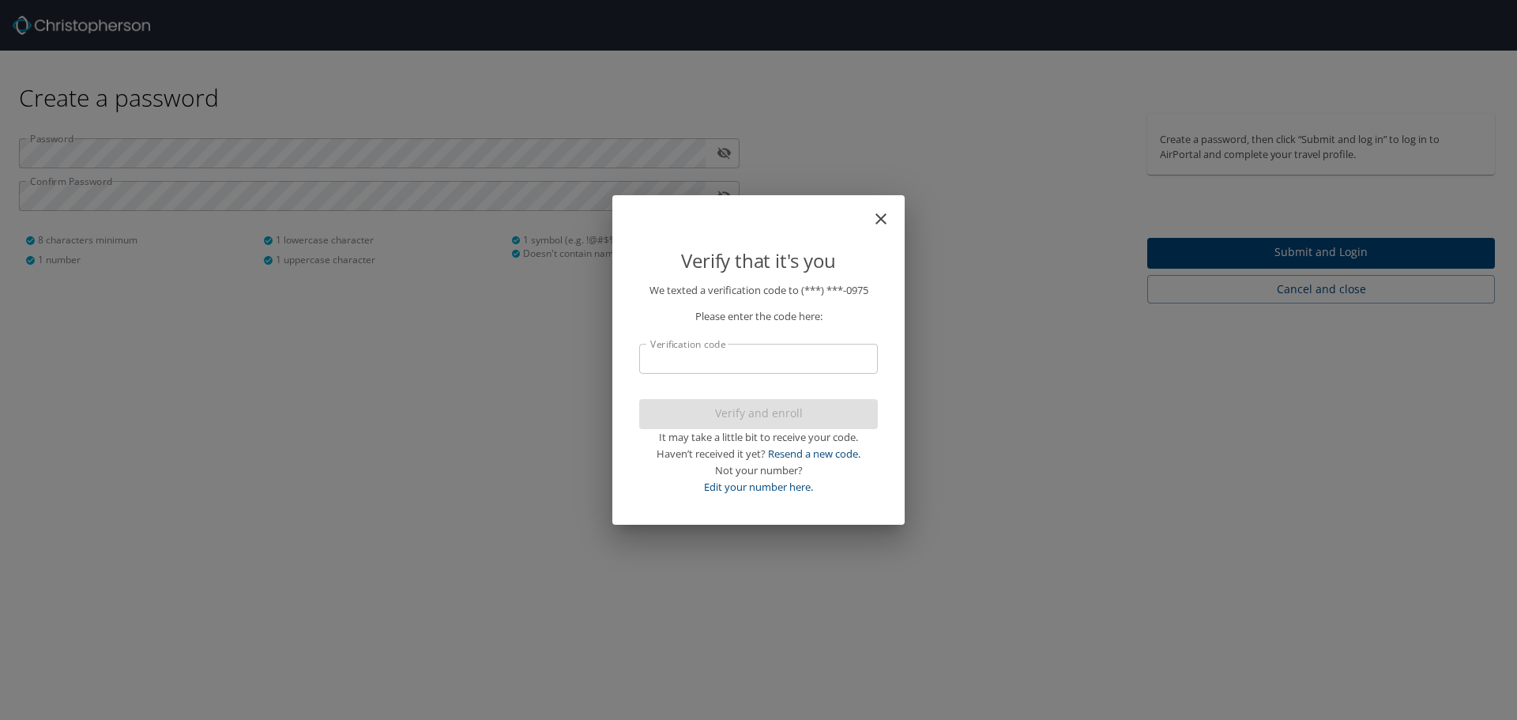
click at [779, 375] on p "We texted a verification code to (***) ***- 0975 Please enter the code here: Ve…" at bounding box center [758, 388] width 239 height 213
click at [763, 365] on input "Verification code" at bounding box center [758, 359] width 239 height 30
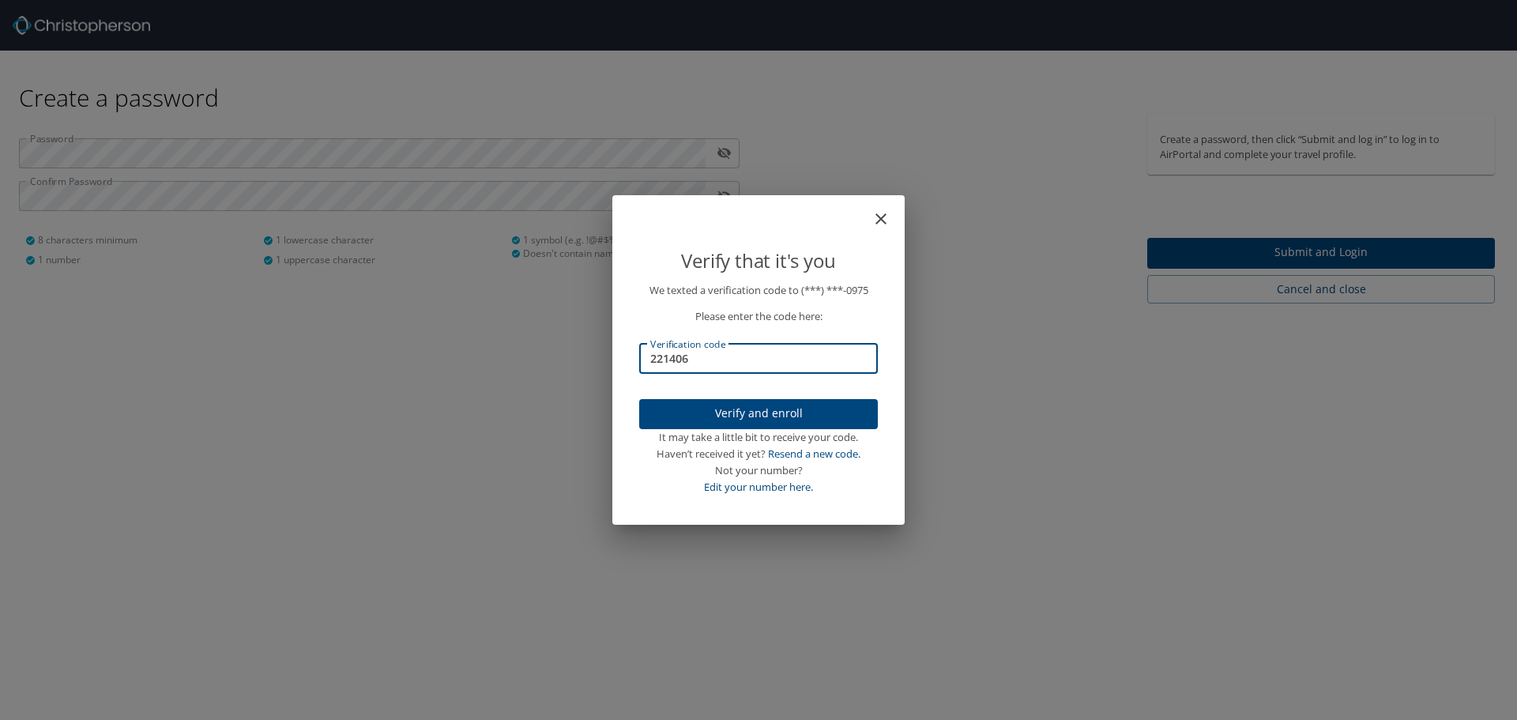
type input "221406"
click at [773, 412] on span "Verify and enroll" at bounding box center [758, 414] width 213 height 20
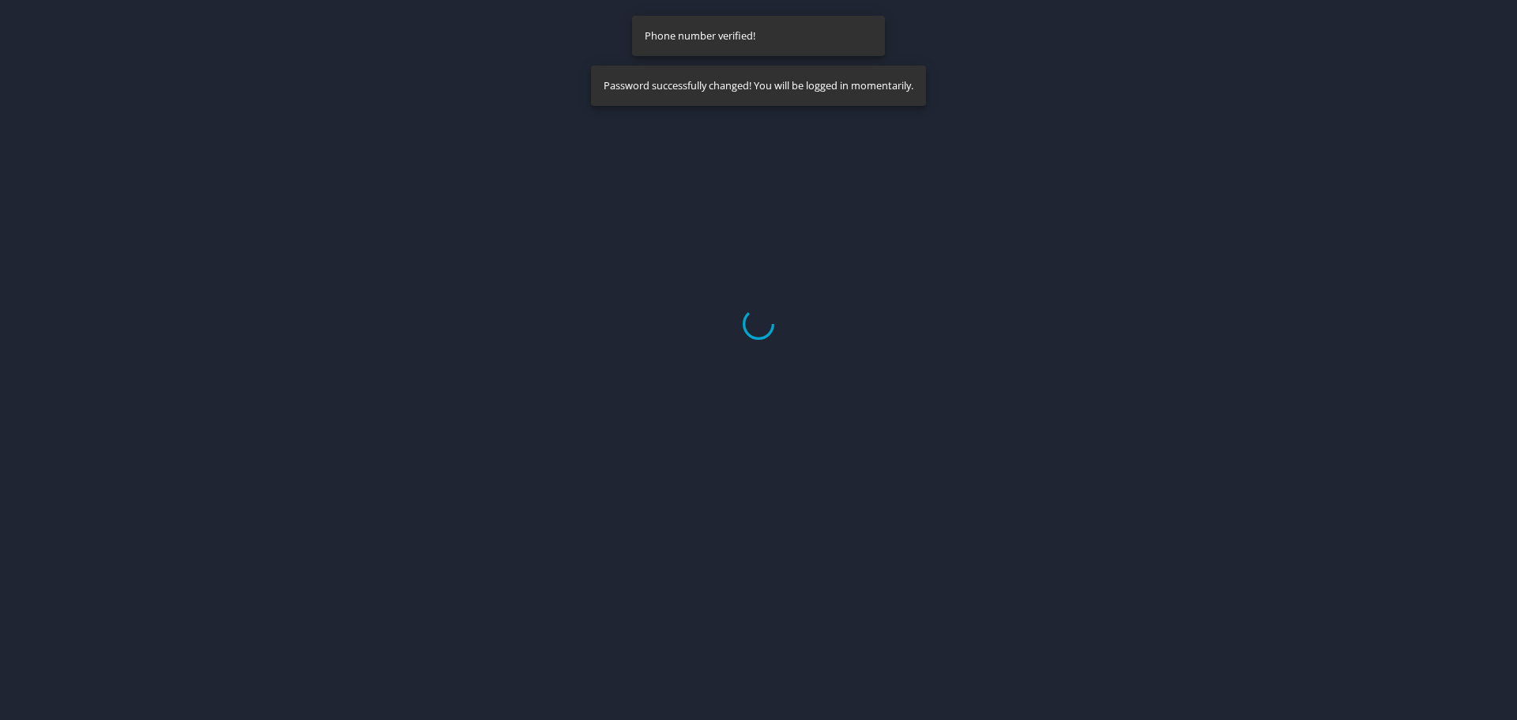
select select "US"
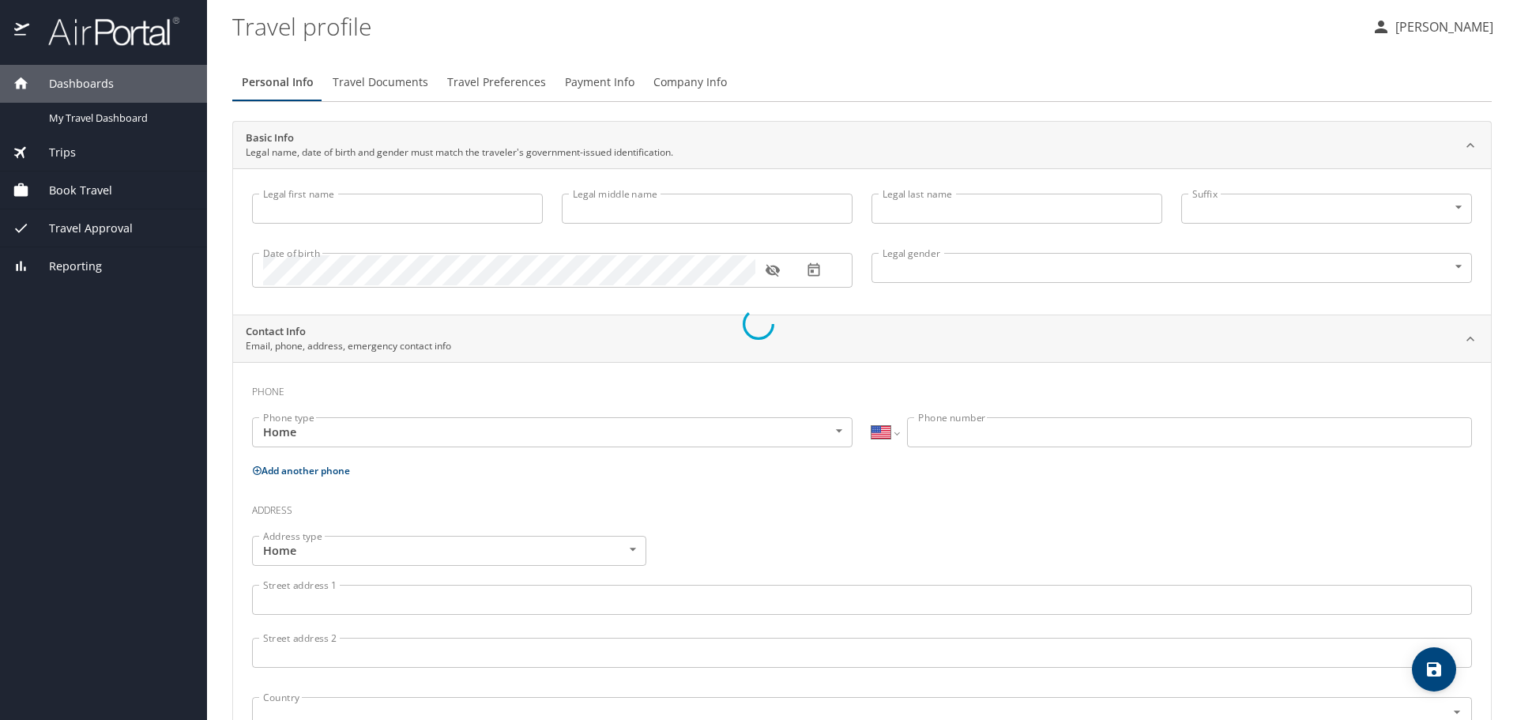
type input "Zeyad"
type input "Zeitoun"
type input "[DEMOGRAPHIC_DATA]"
select select "US"
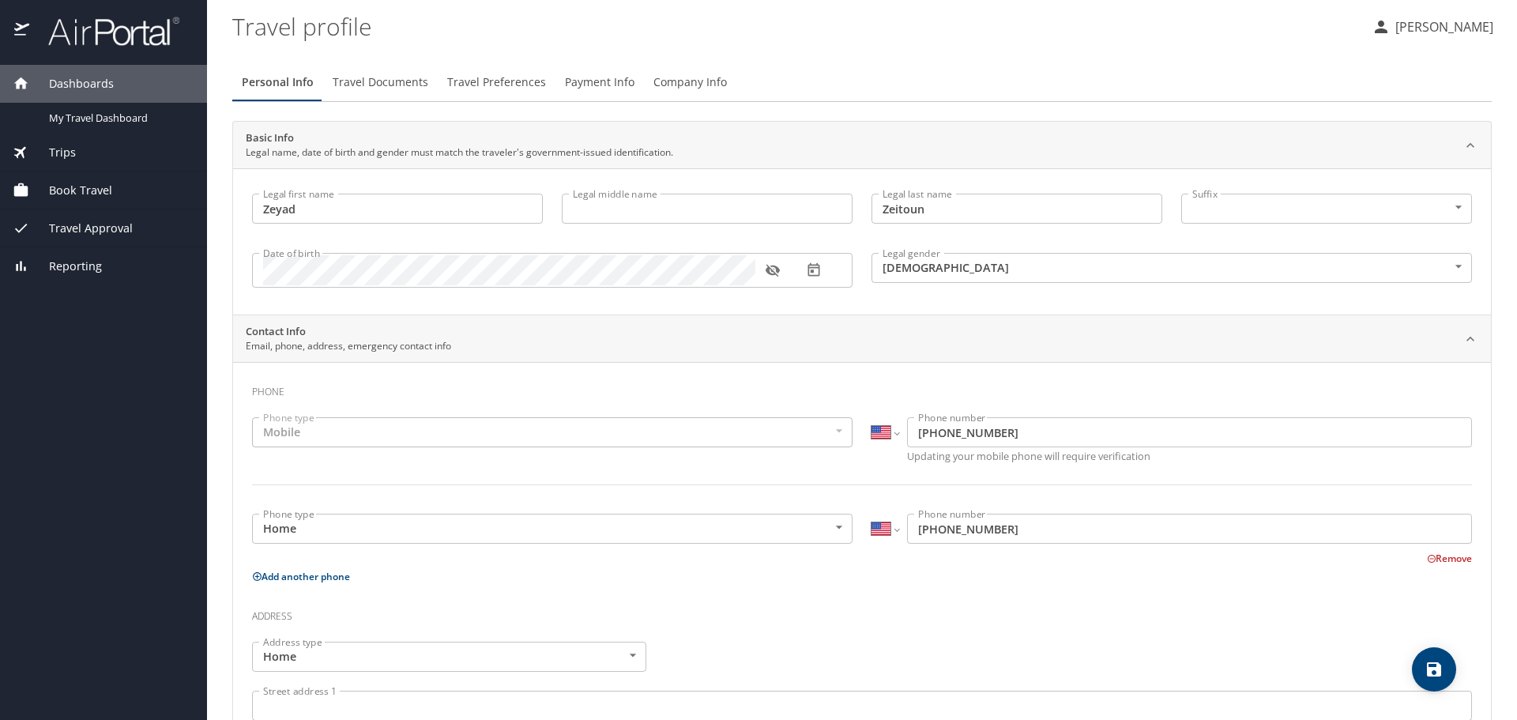
click at [351, 435] on div "Mobile" at bounding box center [552, 432] width 601 height 30
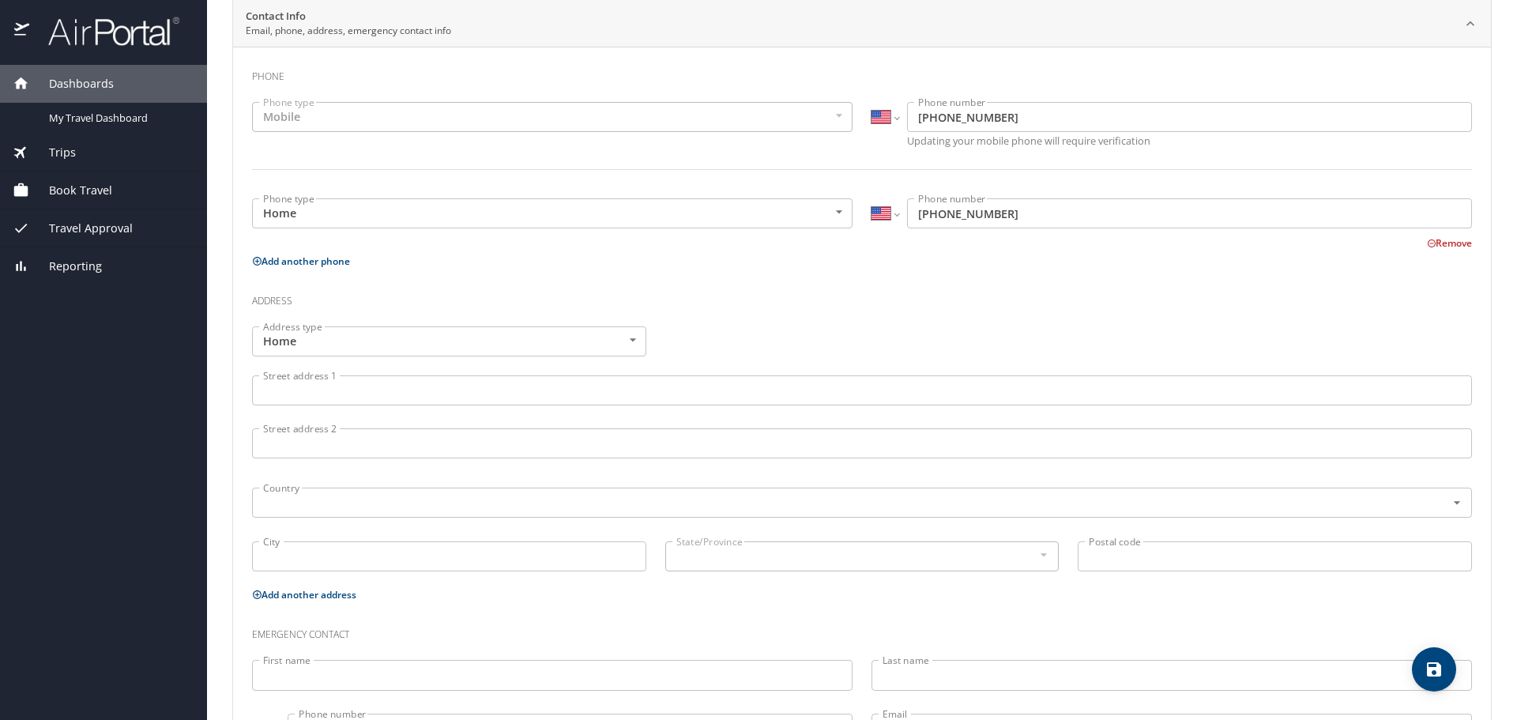
scroll to position [316, 0]
click at [359, 392] on input "Street address 1" at bounding box center [862, 390] width 1220 height 30
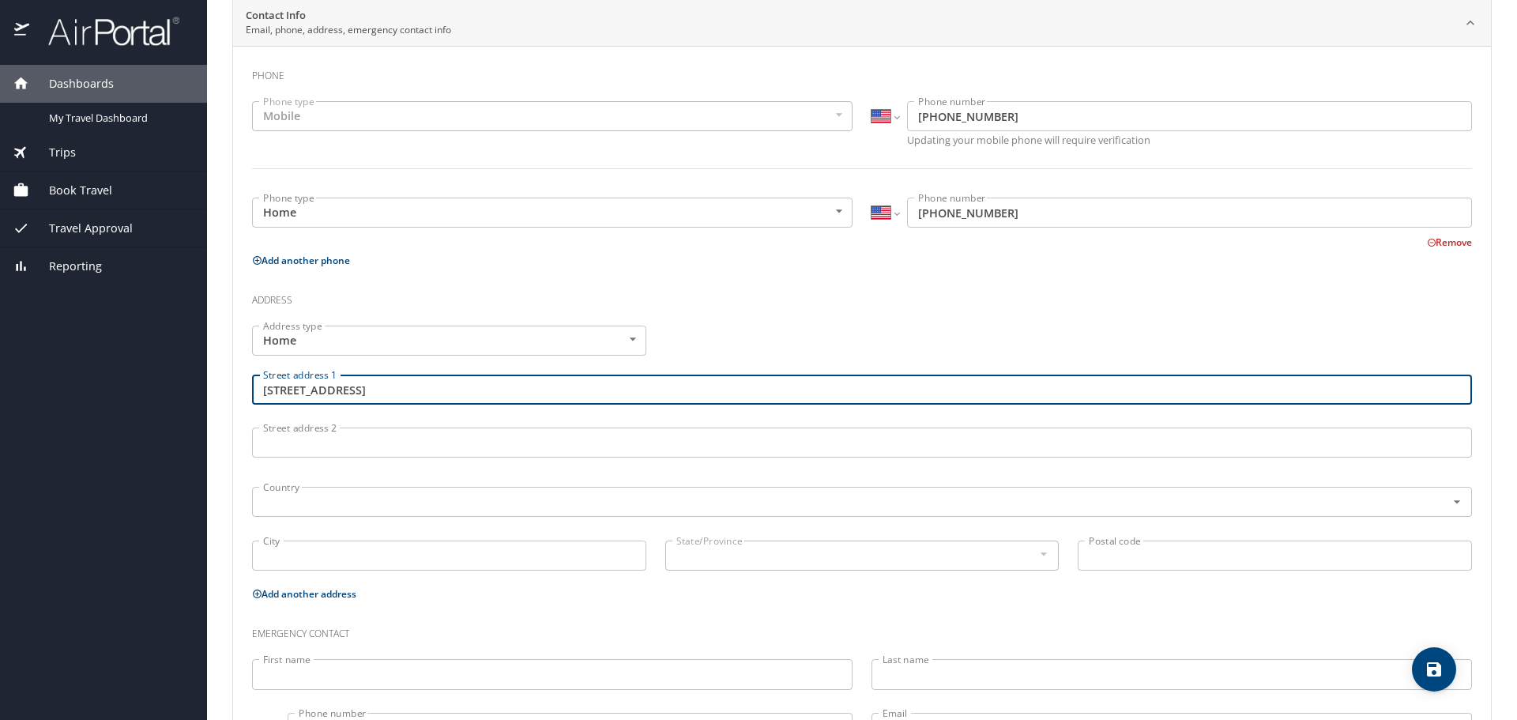
type input "4245 5th Avenue, Apt H5"
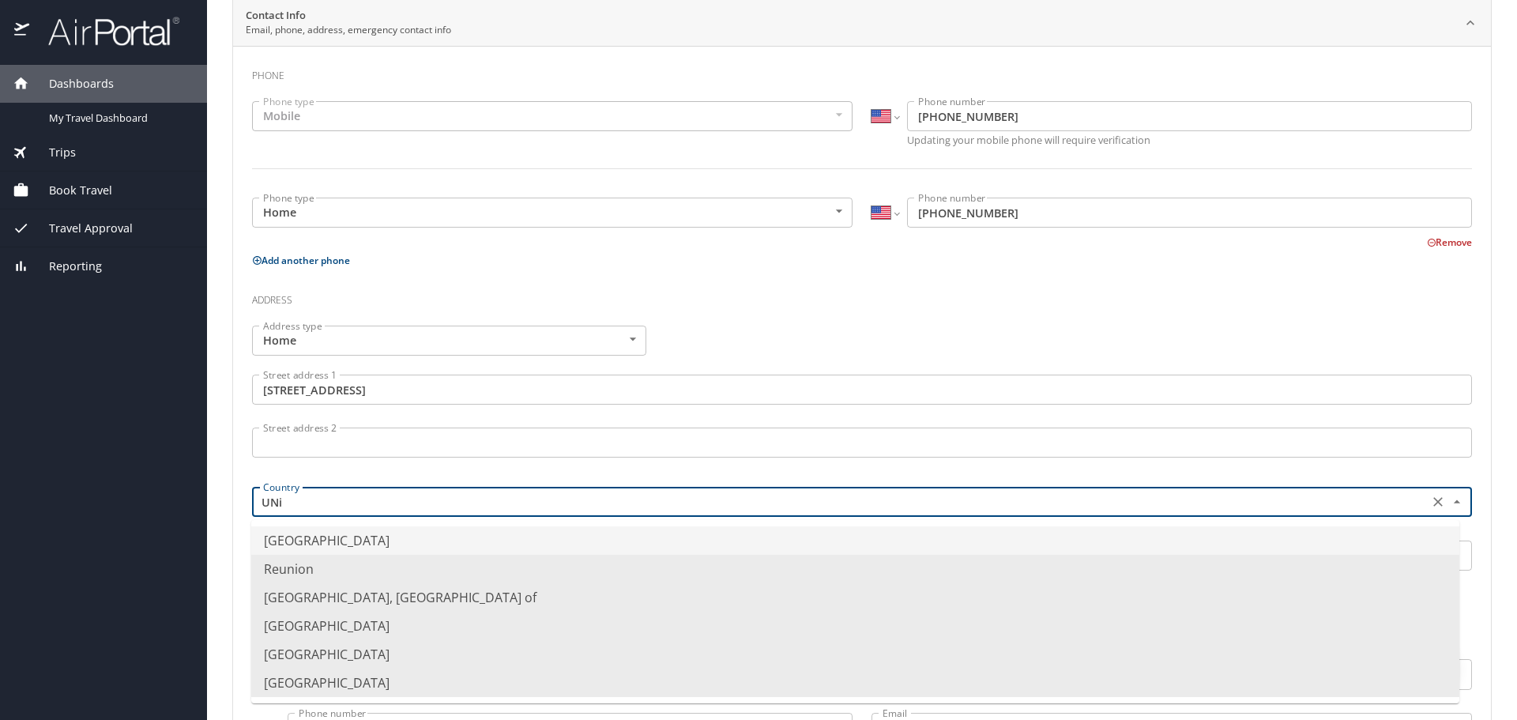
click at [337, 541] on li "United States of America" at bounding box center [855, 540] width 1208 height 28
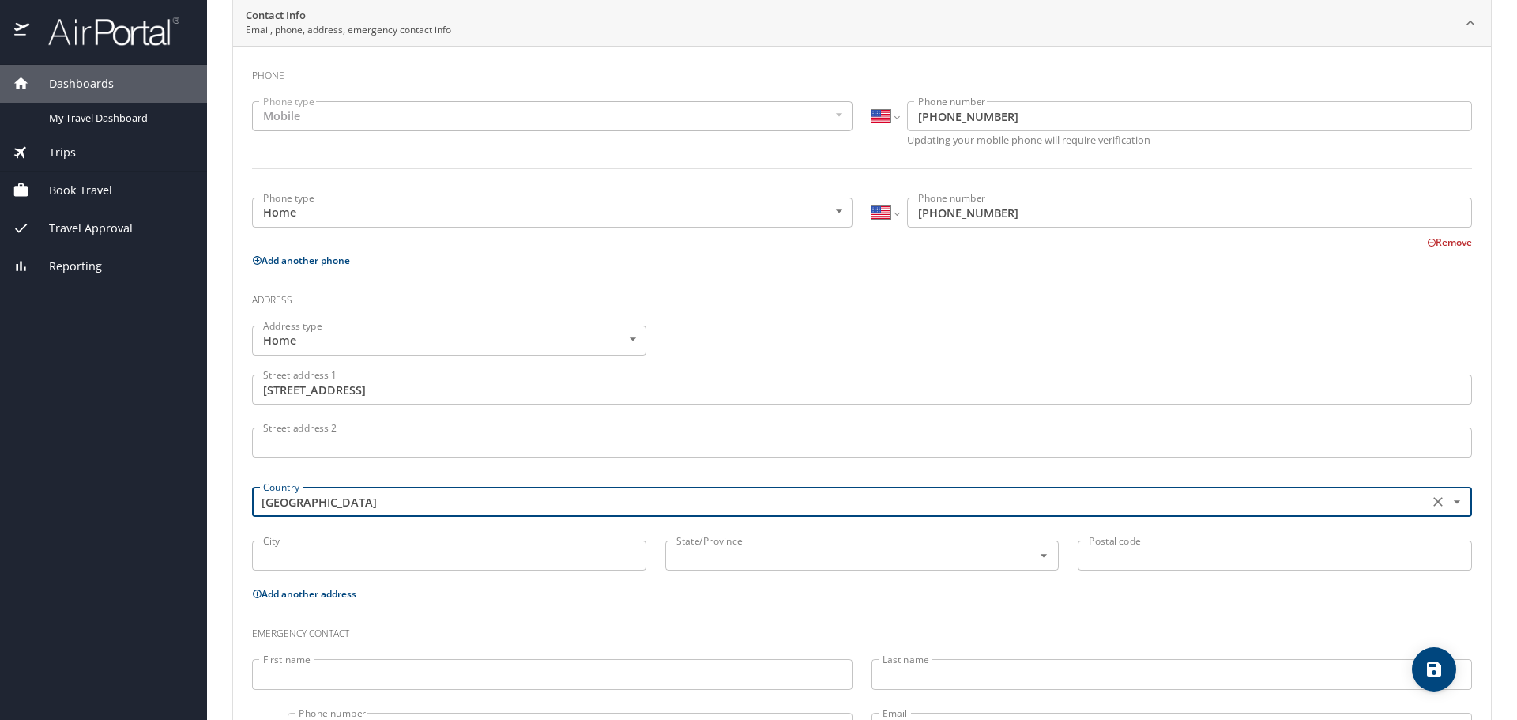
type input "United States of America"
click at [319, 561] on input "City" at bounding box center [449, 556] width 394 height 30
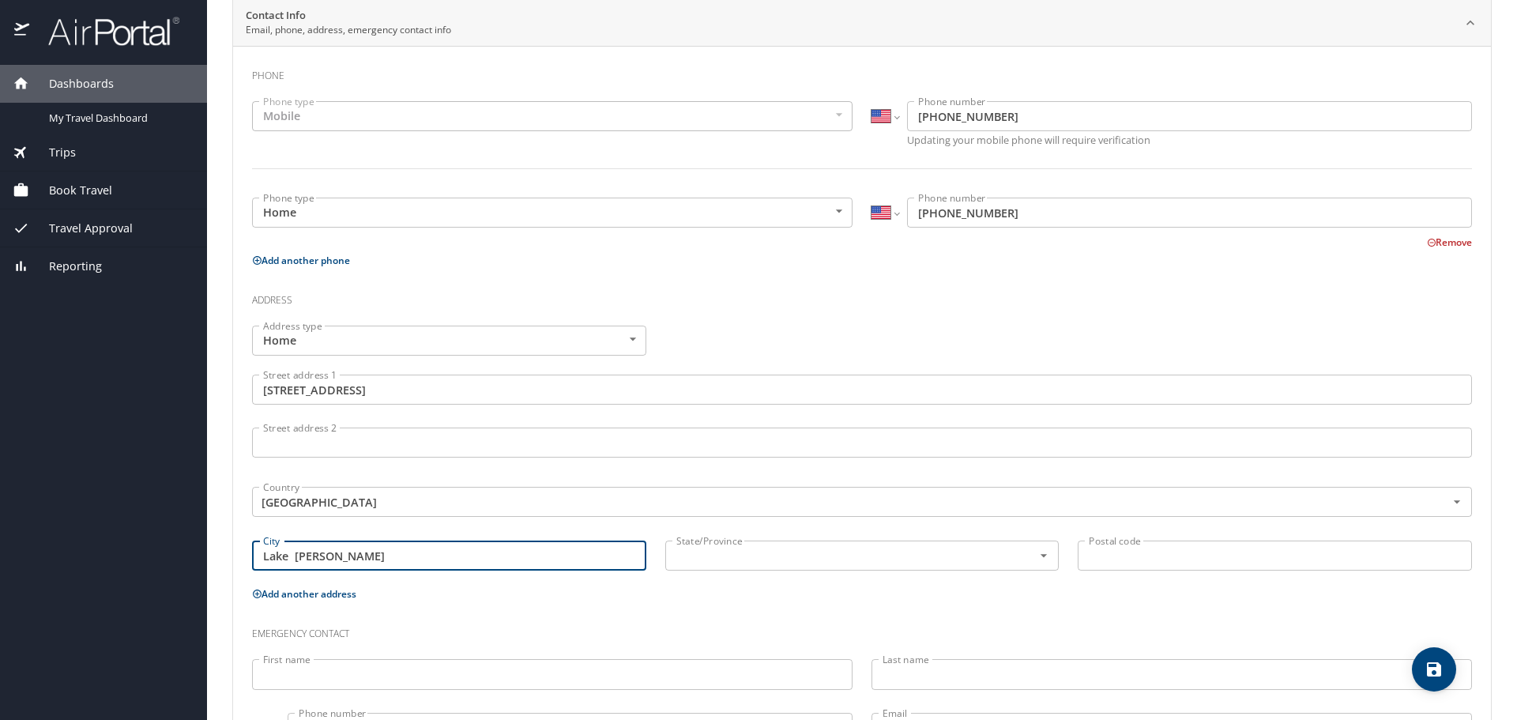
type input "Lake Charles"
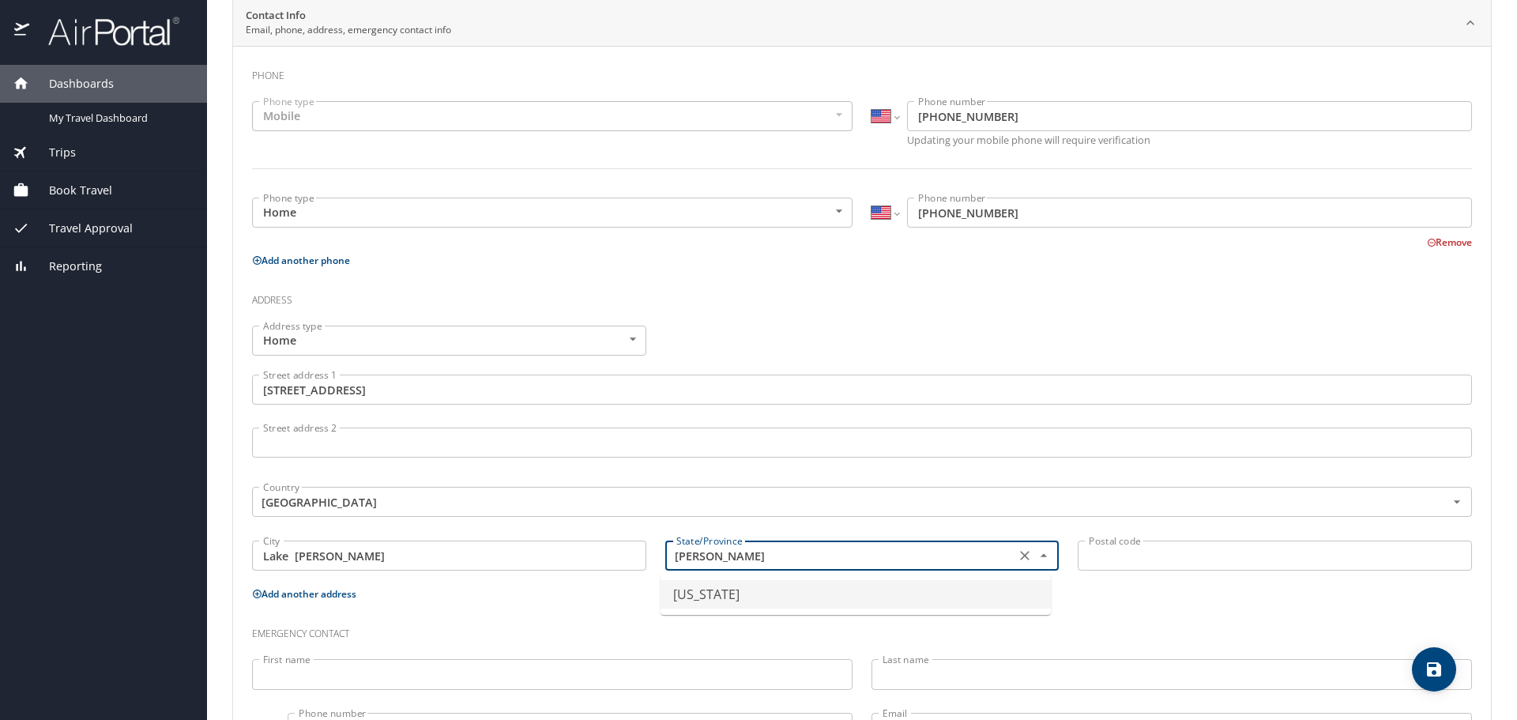
click at [729, 587] on li "Louisiana" at bounding box center [856, 594] width 390 height 28
type input "Louisiana"
click at [1143, 549] on input "Postal code" at bounding box center [1275, 556] width 394 height 30
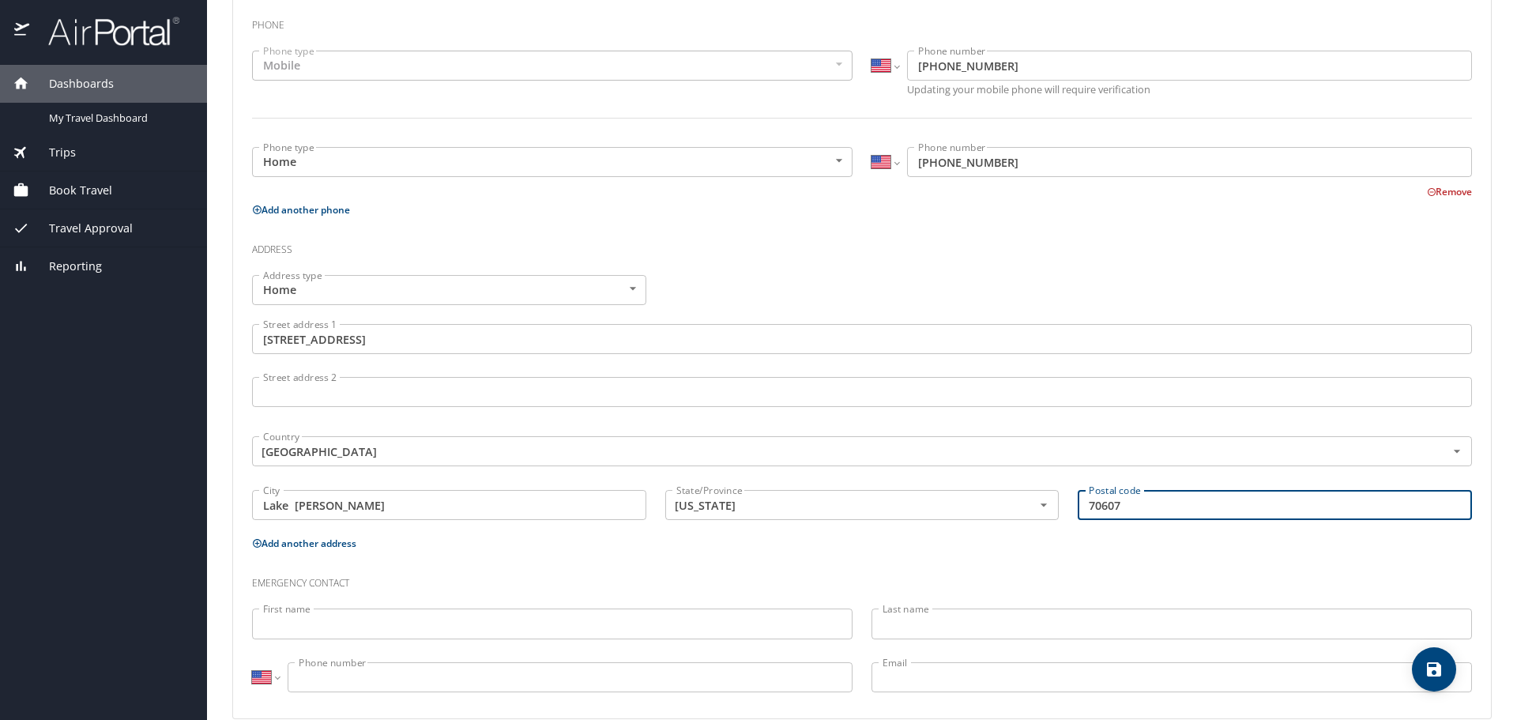
scroll to position [391, 0]
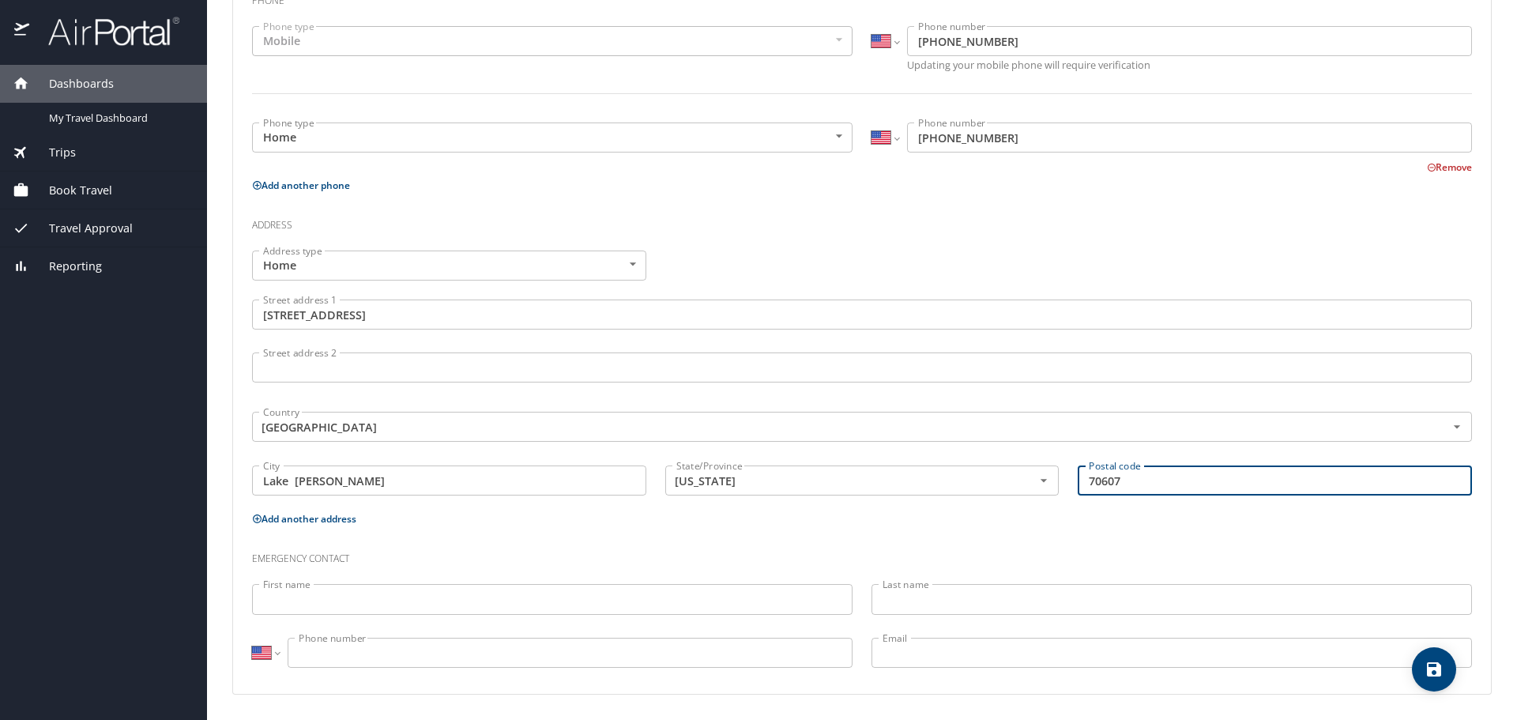
type input "70607"
click at [444, 597] on input "First name" at bounding box center [552, 599] width 601 height 30
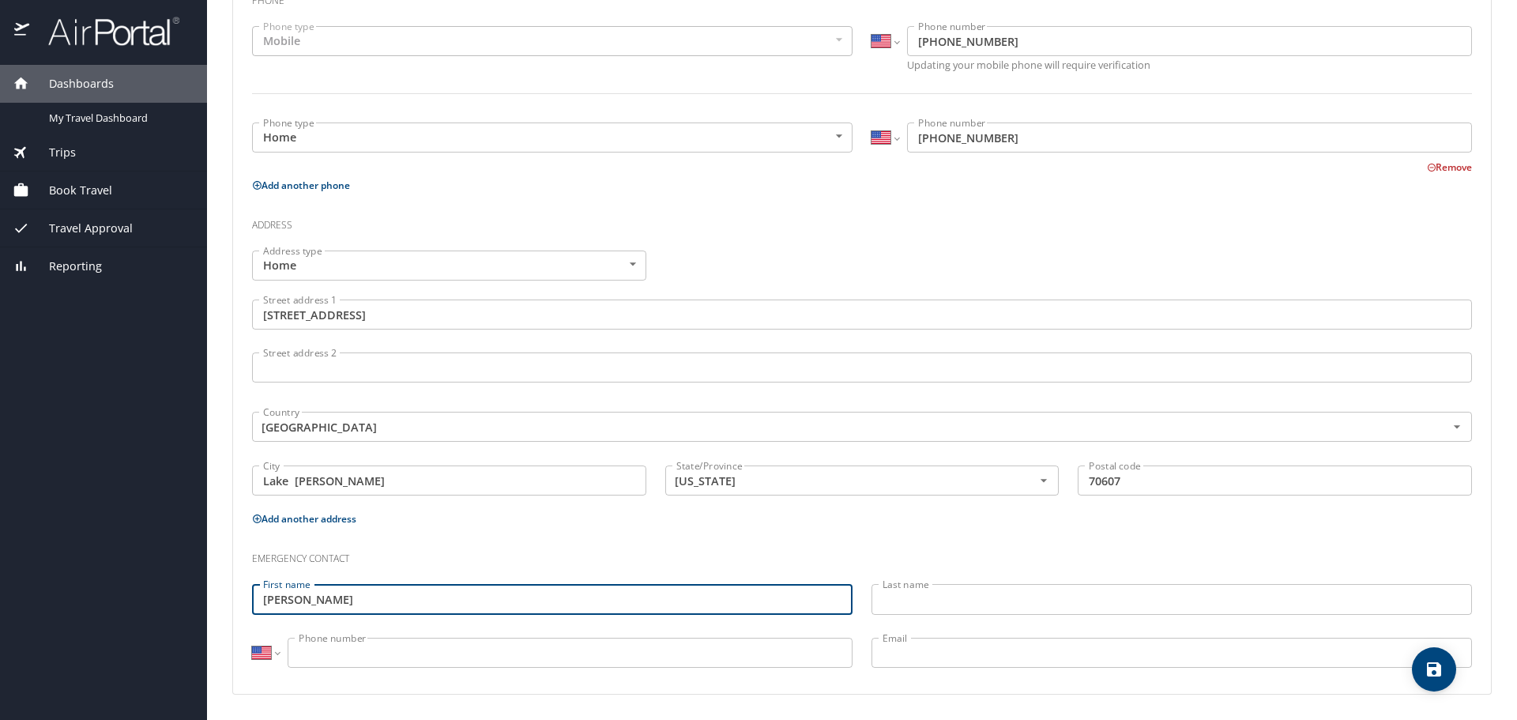
type input "Karim"
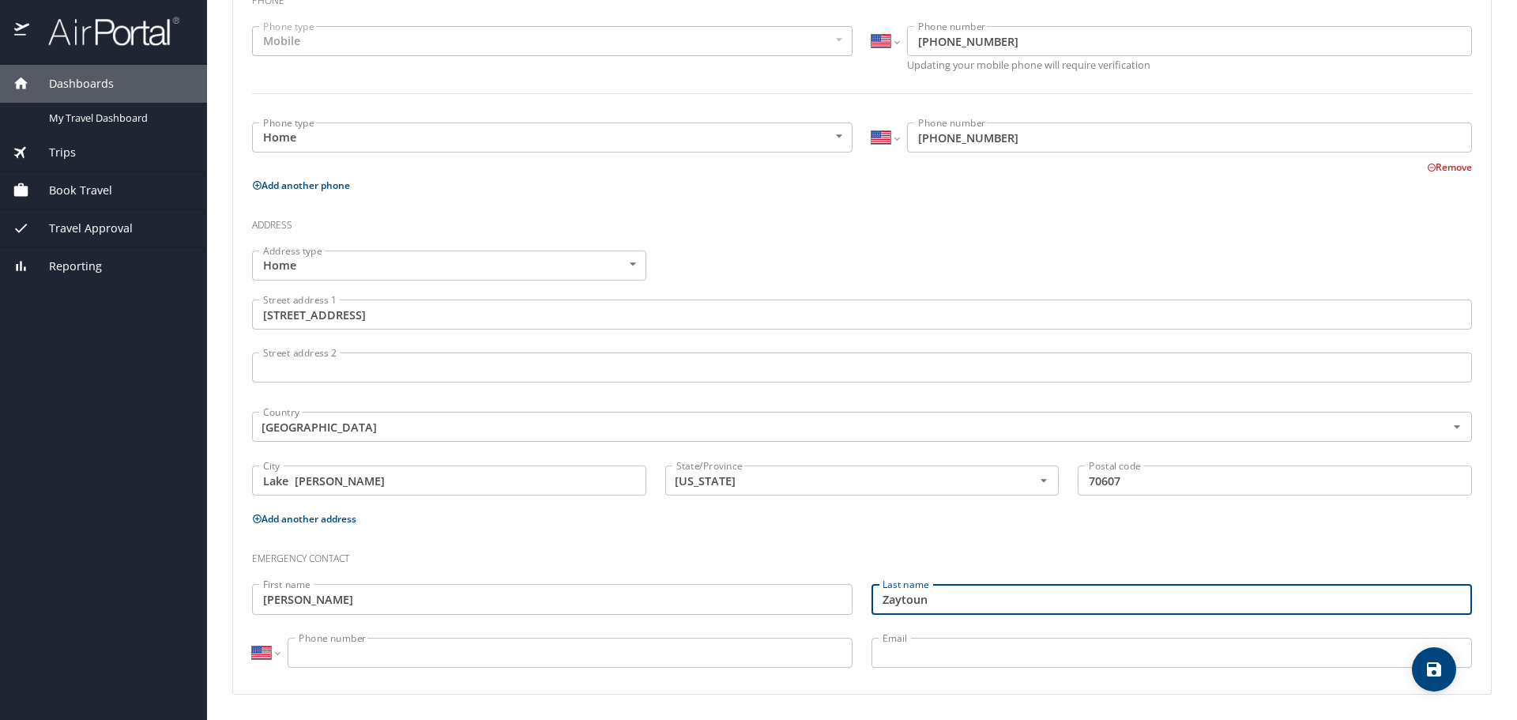
type input "Zaytoun"
click at [926, 654] on input "Email" at bounding box center [1172, 653] width 601 height 30
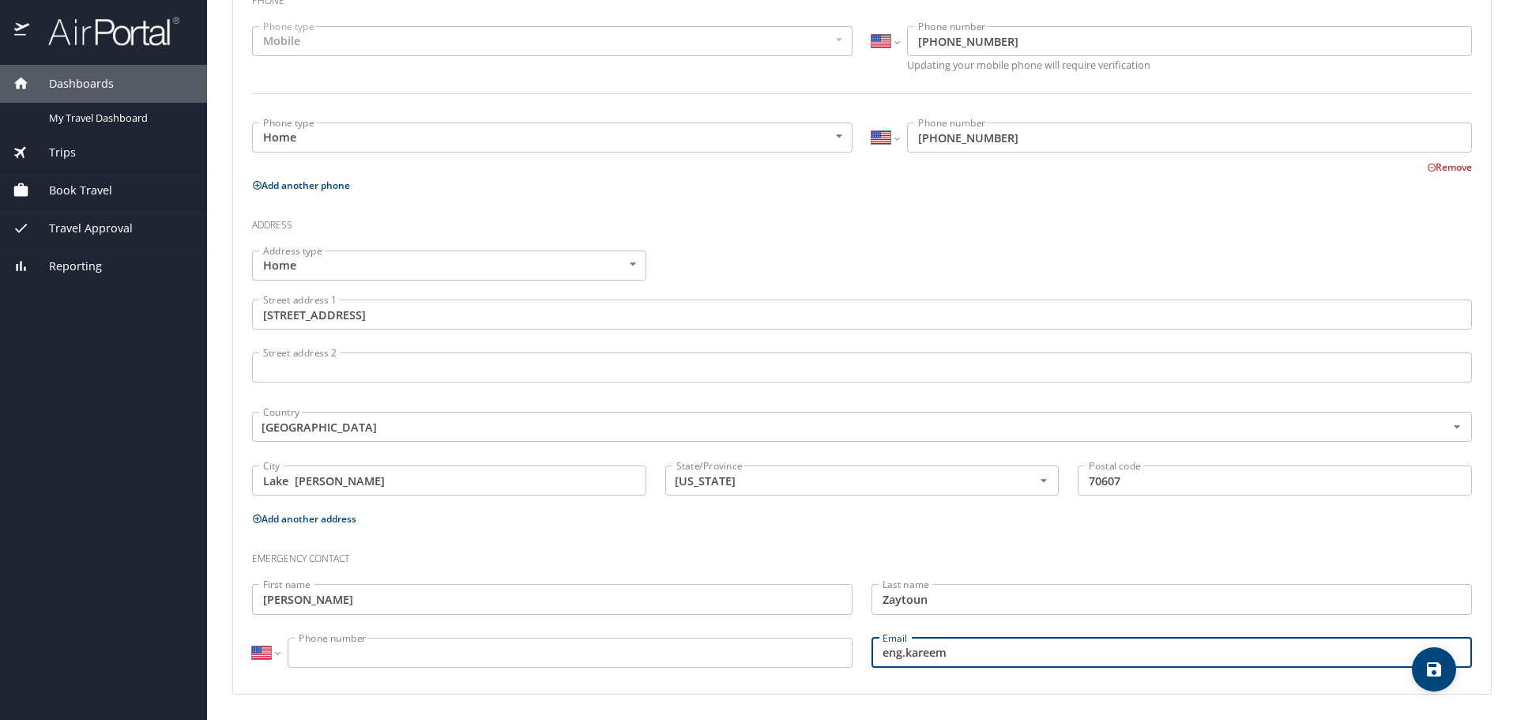
type input "eng.kareem."
drag, startPoint x: 992, startPoint y: 642, endPoint x: 831, endPoint y: 647, distance: 160.5
click at [831, 647] on div "Emergency contact First name Karim First name Last name Zaytoun Last name Inter…" at bounding box center [862, 606] width 1239 height 149
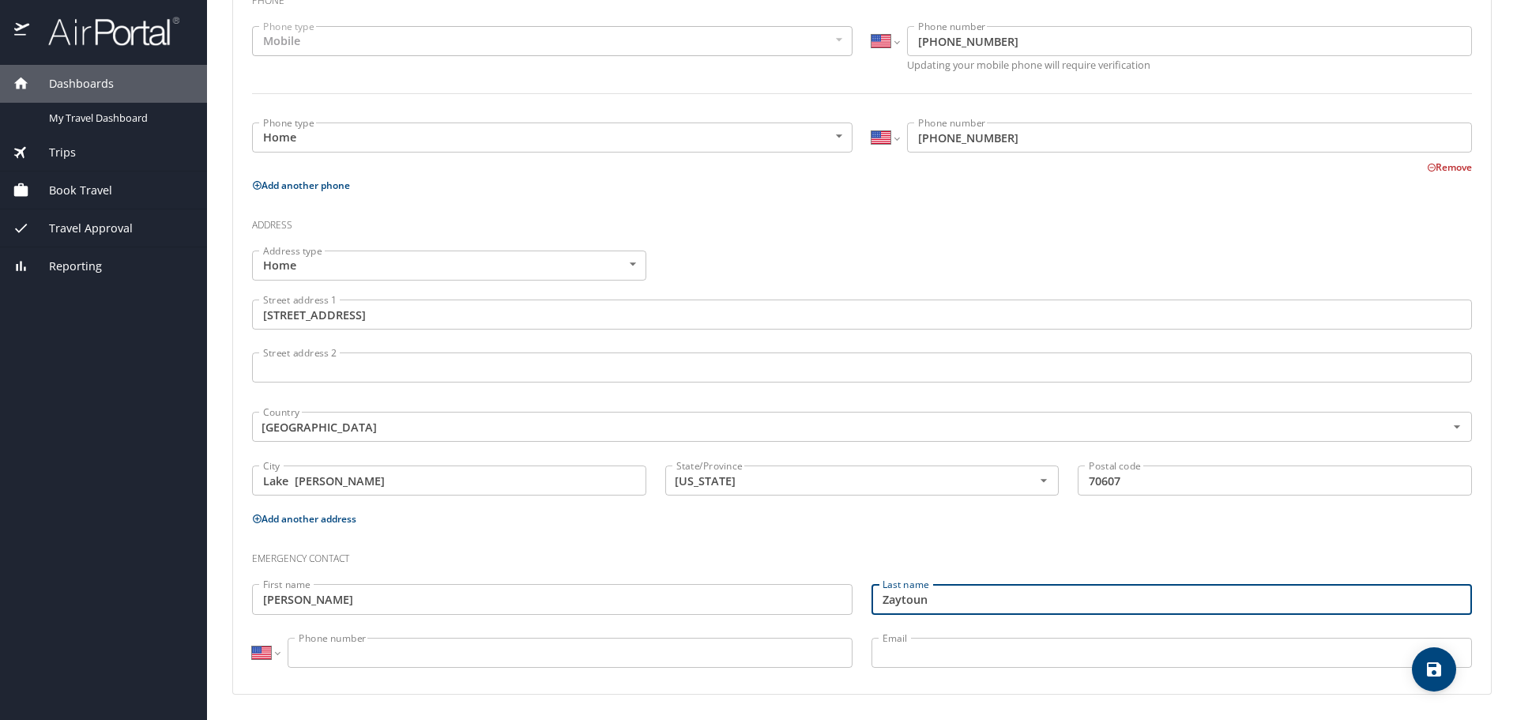
drag, startPoint x: 926, startPoint y: 599, endPoint x: 816, endPoint y: 601, distance: 109.9
click at [816, 601] on div "Emergency contact First name Karim First name Last name Zaytoun Last name Inter…" at bounding box center [862, 606] width 1239 height 149
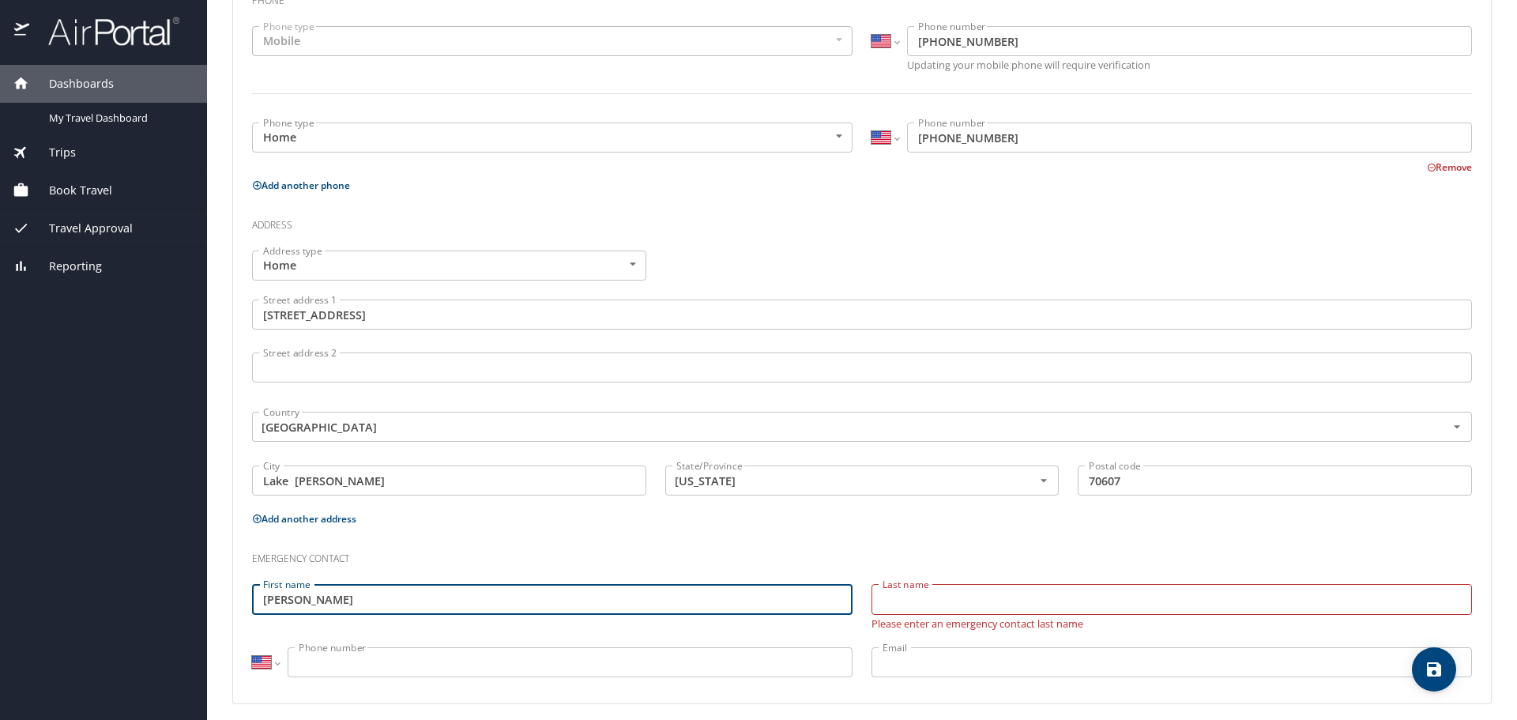
drag, startPoint x: 647, startPoint y: 595, endPoint x: 249, endPoint y: 603, distance: 398.3
click at [249, 603] on div "First name Karim First name" at bounding box center [553, 605] width 620 height 63
click at [514, 559] on h3 "Emergency contact" at bounding box center [862, 554] width 1220 height 27
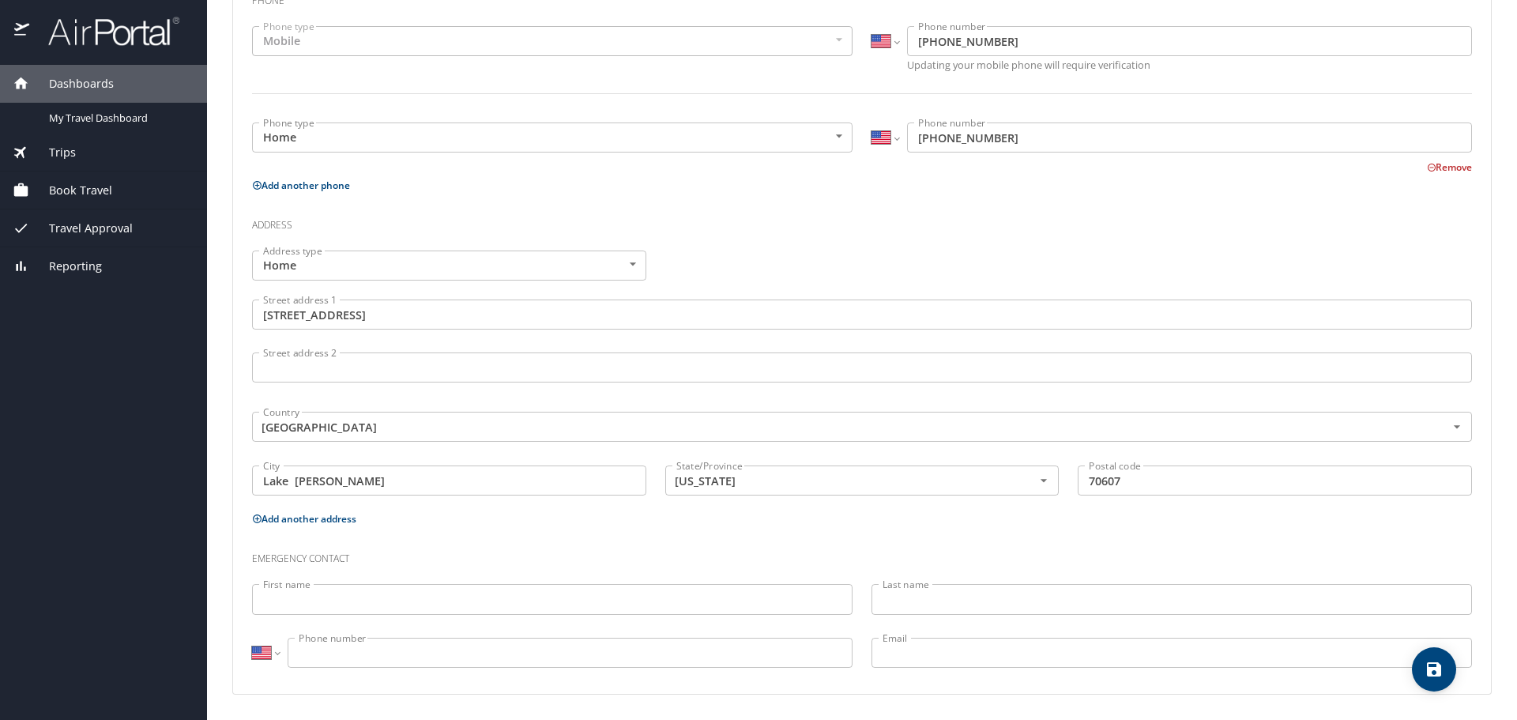
scroll to position [0, 0]
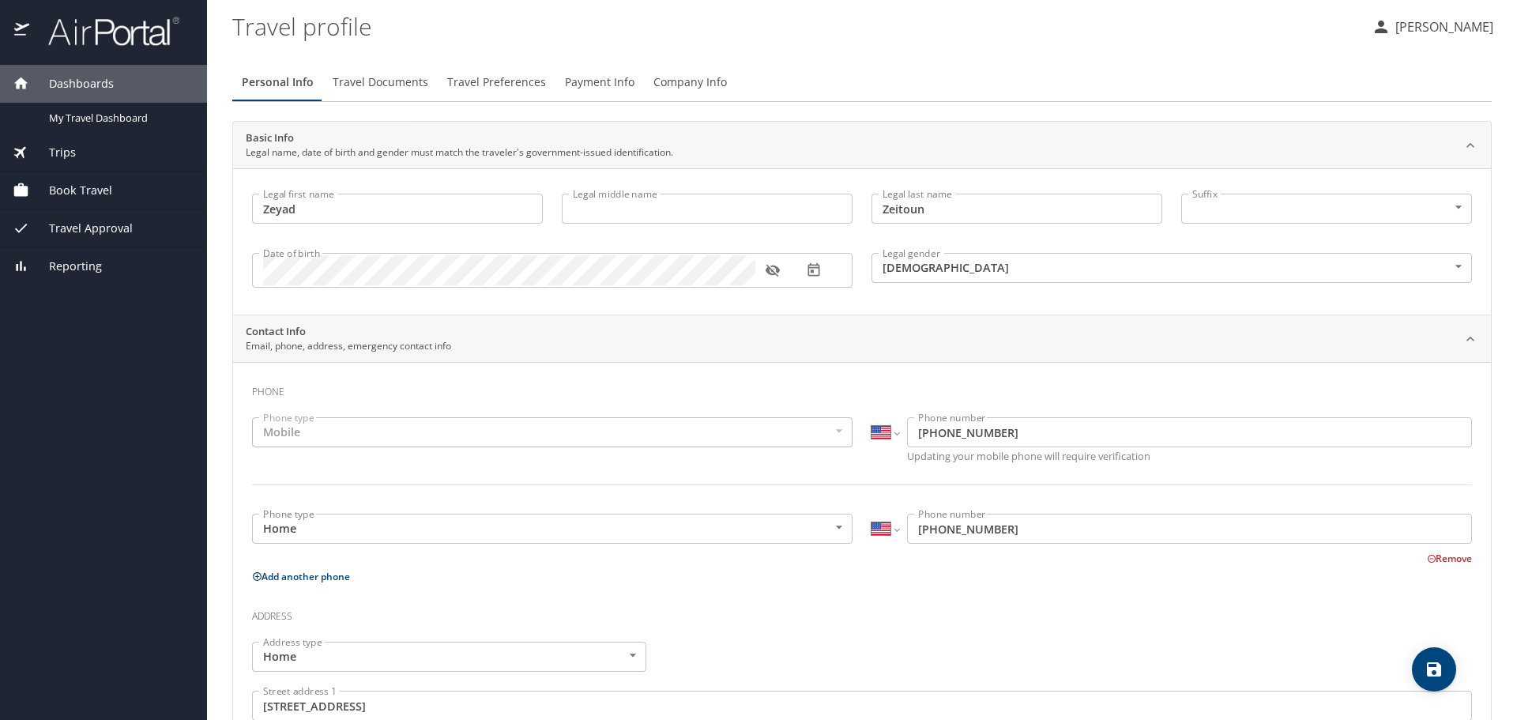
click at [1429, 561] on button "Remove" at bounding box center [1449, 558] width 45 height 13
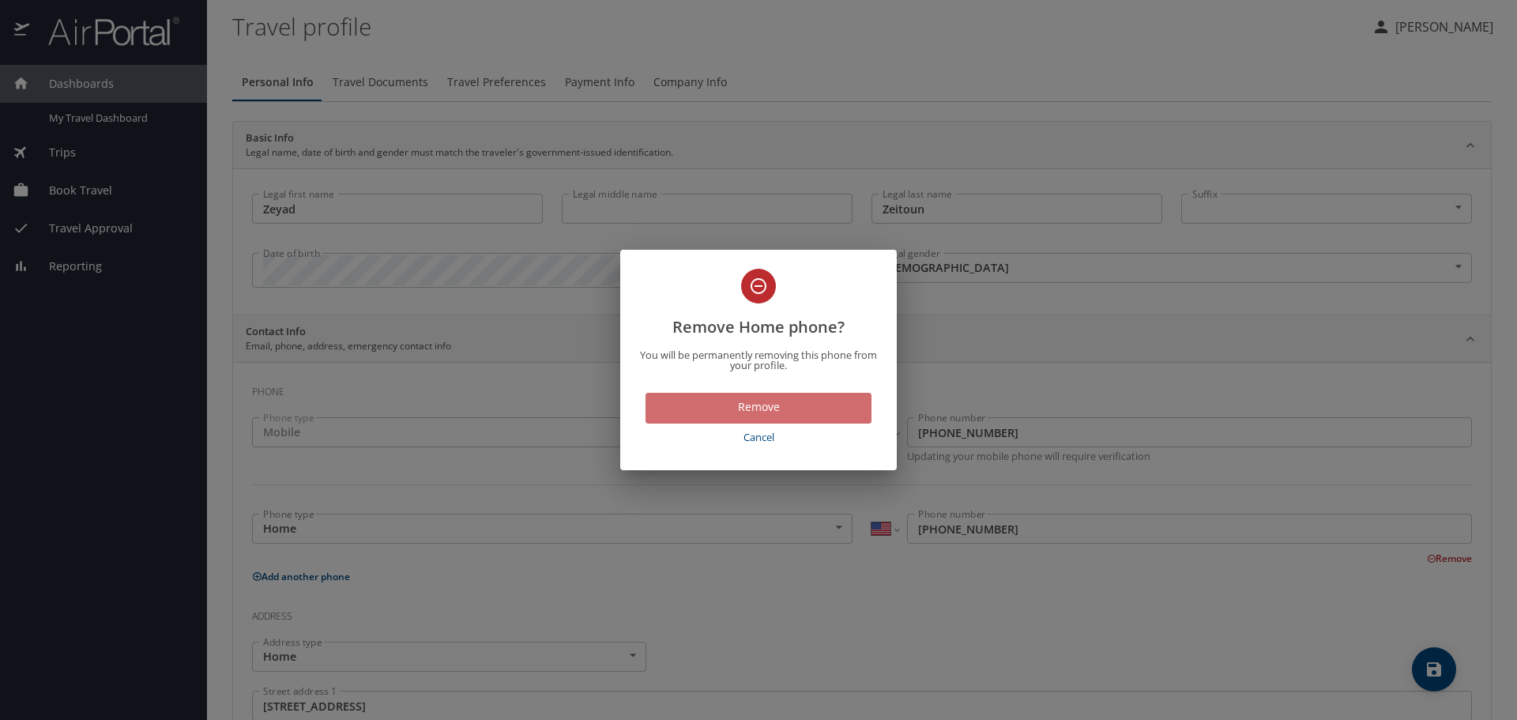
click at [785, 405] on span "Remove" at bounding box center [758, 407] width 201 height 20
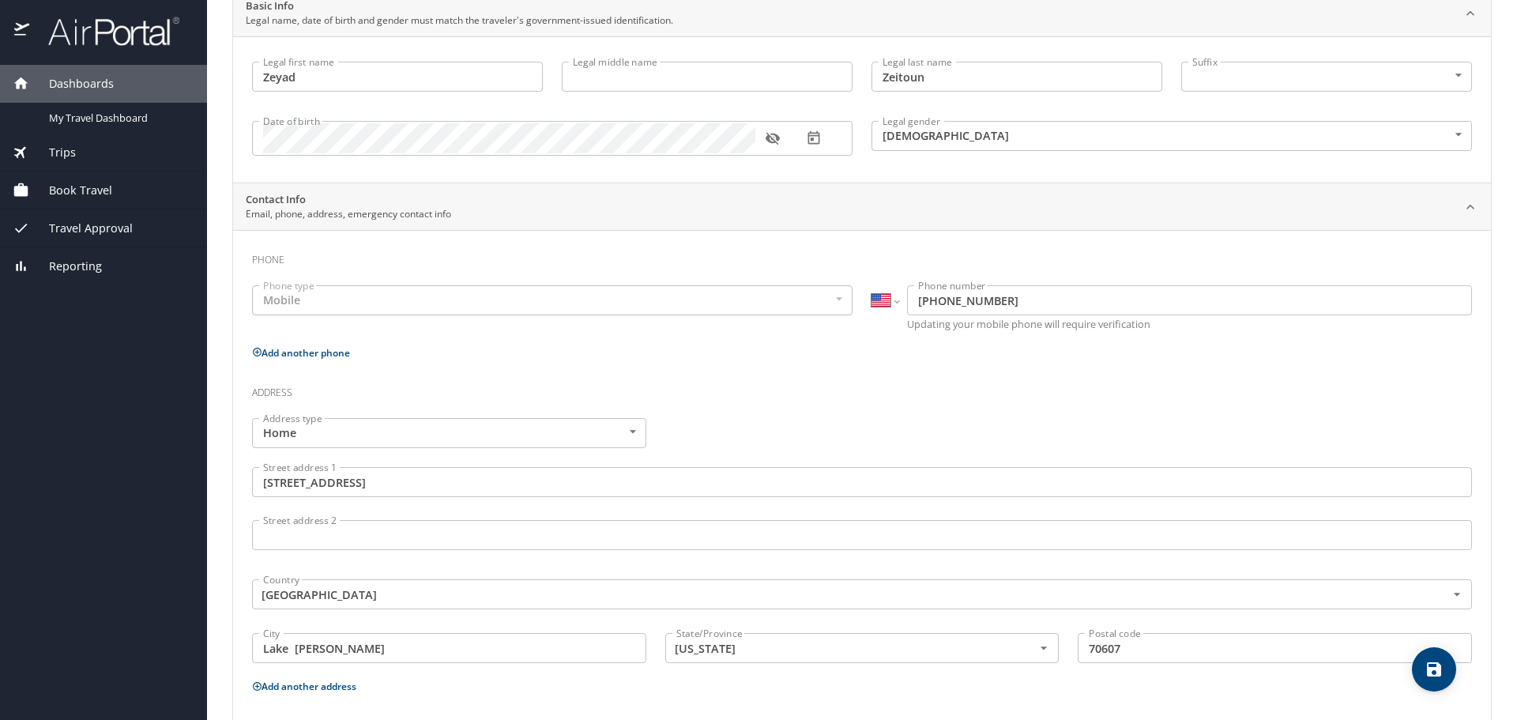
scroll to position [299, 0]
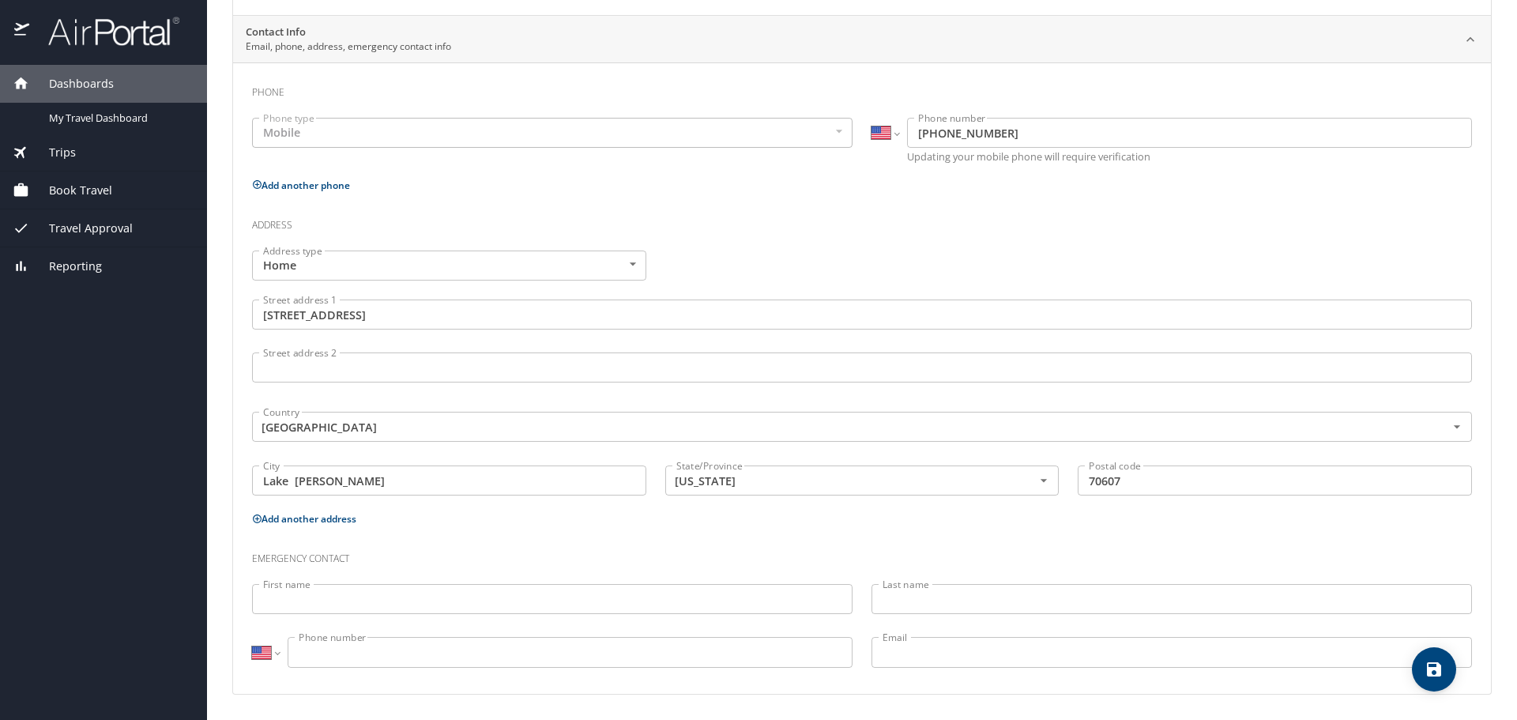
click at [1431, 670] on icon "save" at bounding box center [1434, 669] width 14 height 14
select select "US"
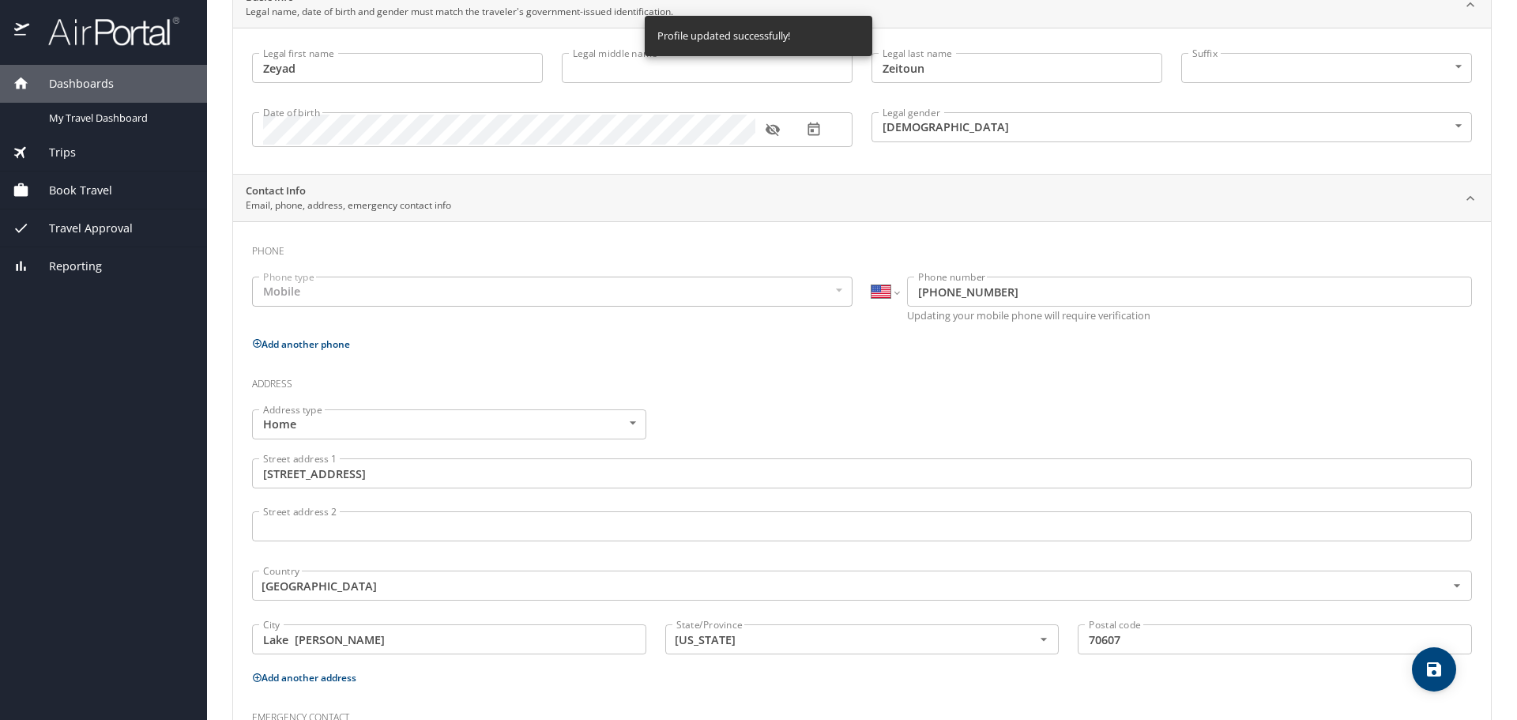
scroll to position [0, 0]
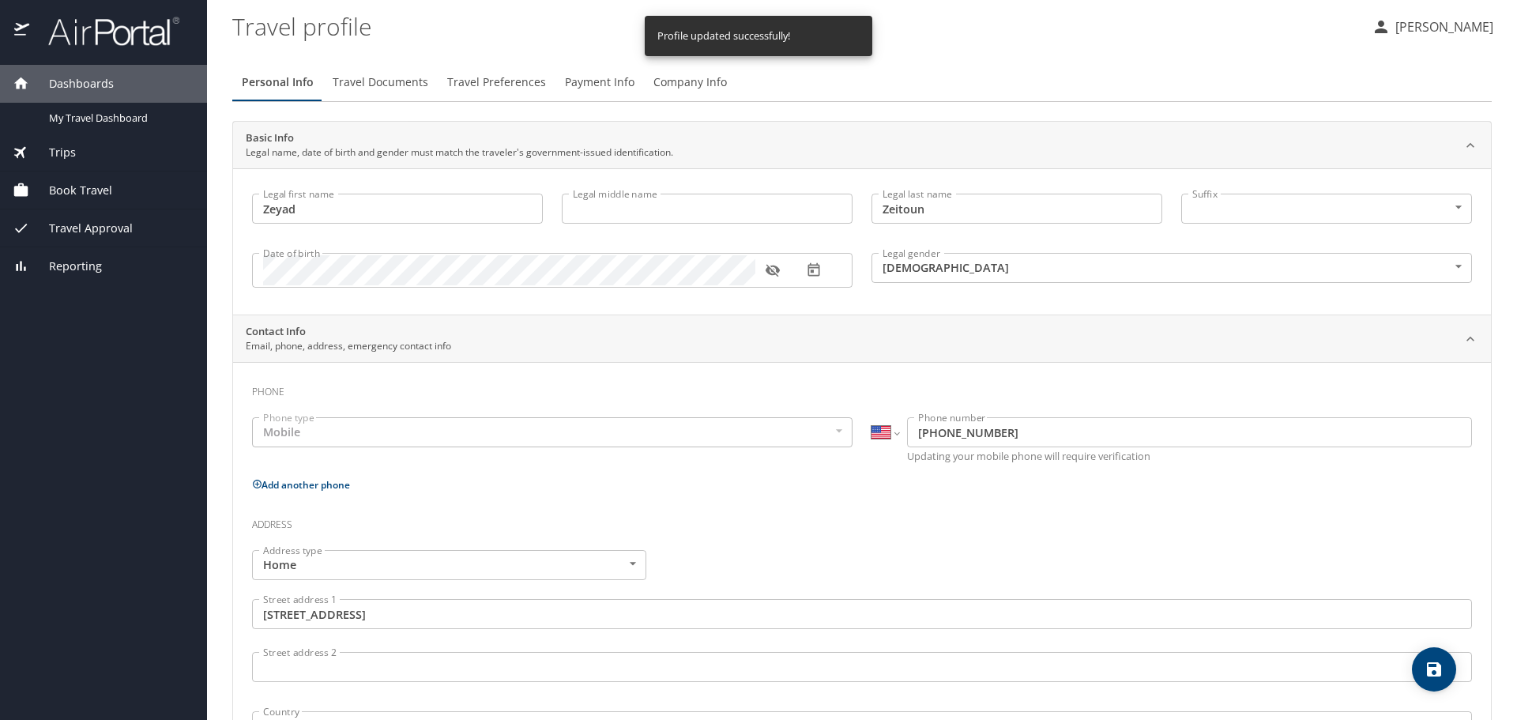
click at [64, 150] on span "Trips" at bounding box center [52, 152] width 47 height 17
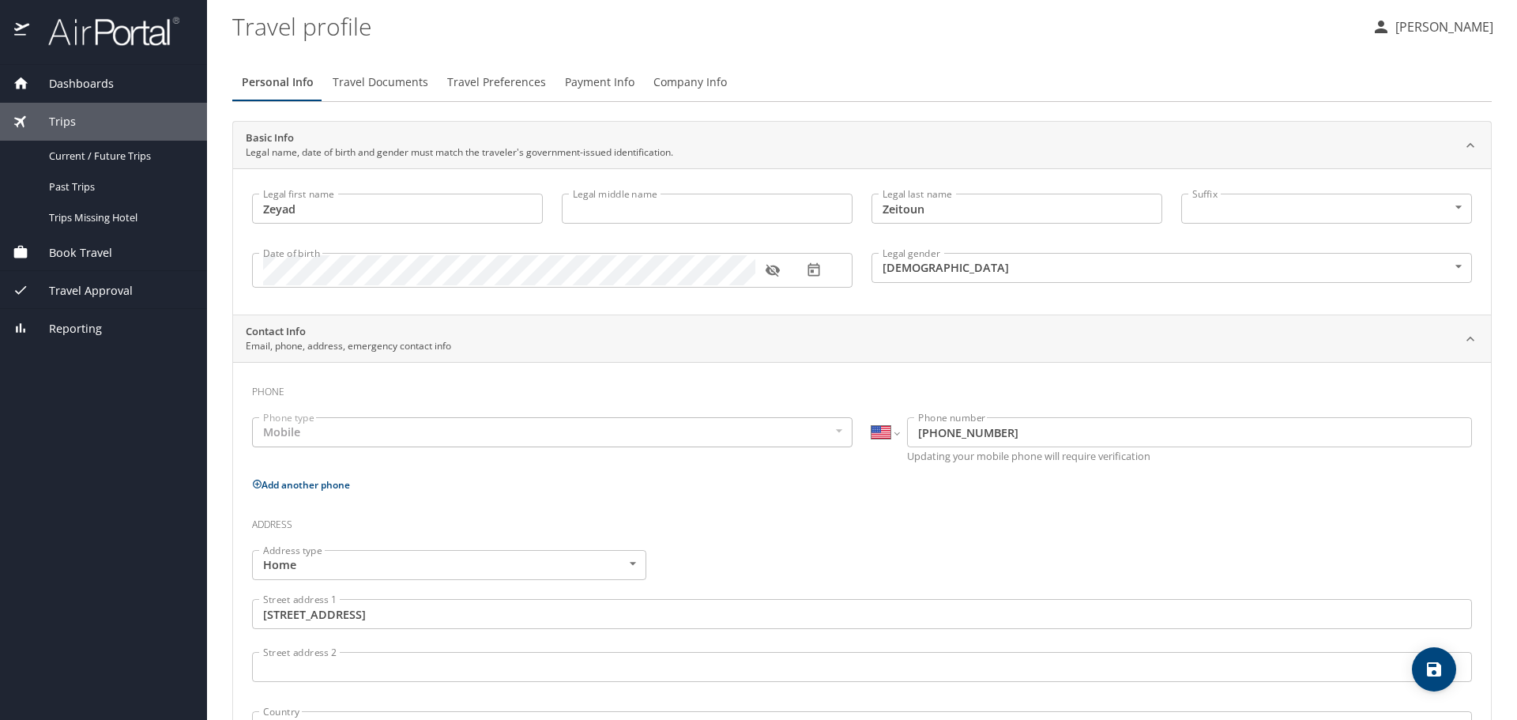
click at [80, 255] on span "Book Travel" at bounding box center [70, 252] width 83 height 17
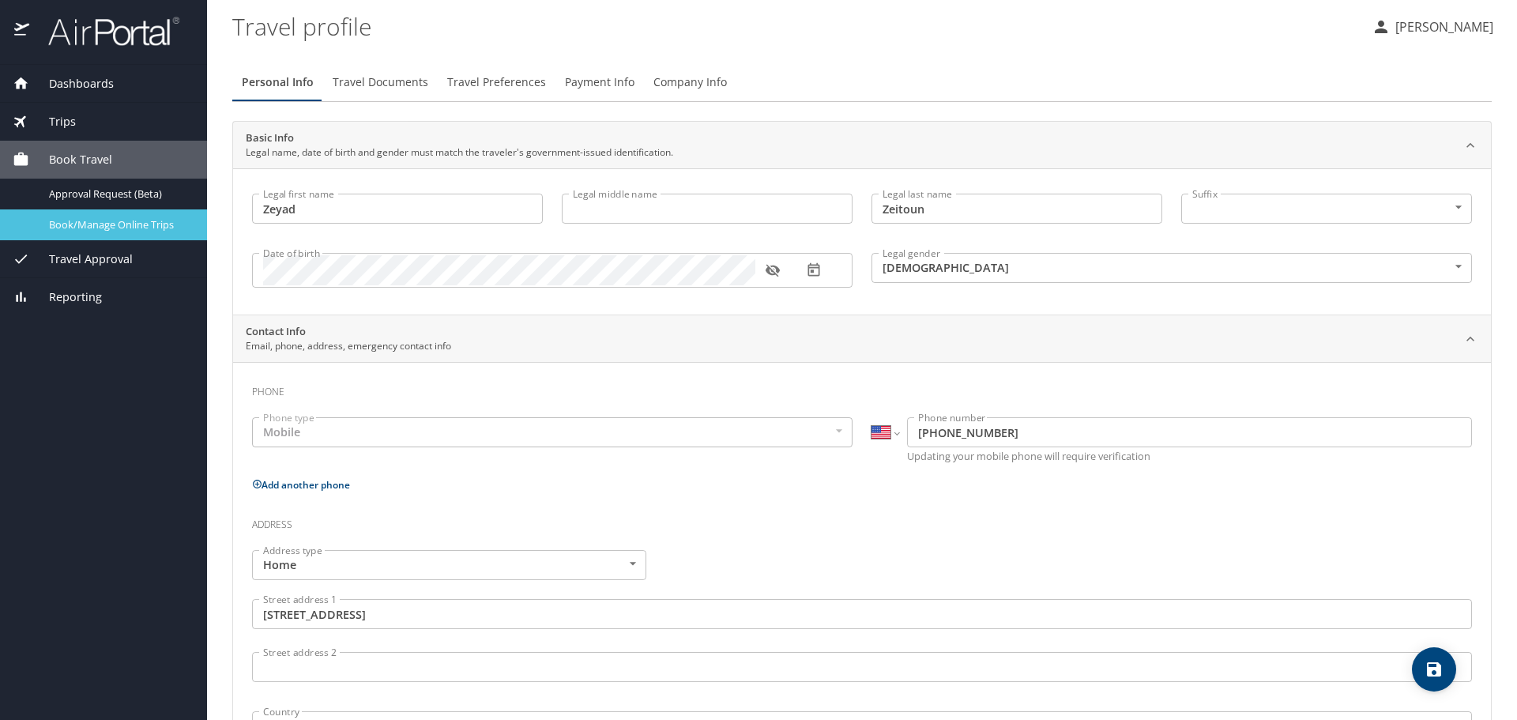
click at [122, 228] on span "Book/Manage Online Trips" at bounding box center [118, 224] width 139 height 15
